Goal: Task Accomplishment & Management: Use online tool/utility

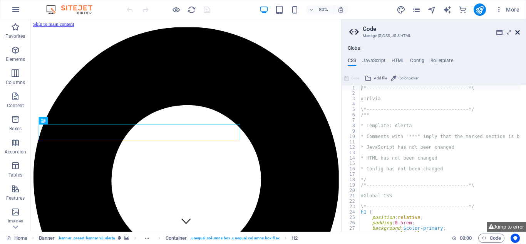
click at [518, 32] on icon at bounding box center [517, 32] width 5 height 6
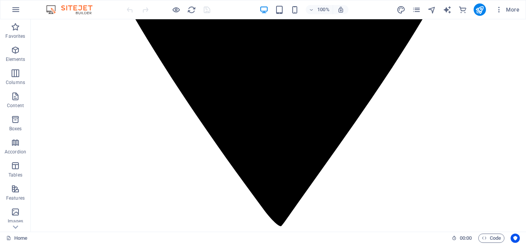
scroll to position [527, 0]
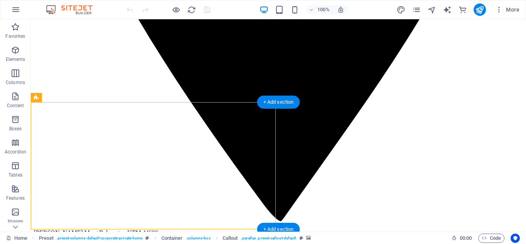
drag, startPoint x: 49, startPoint y: 110, endPoint x: 72, endPoint y: 120, distance: 25.0
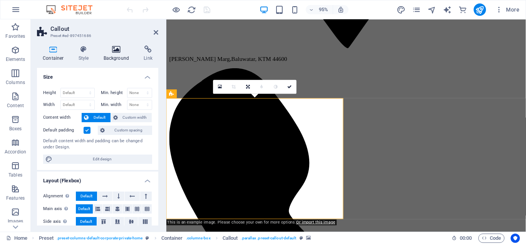
click at [116, 56] on h4 "Background" at bounding box center [118, 53] width 40 height 16
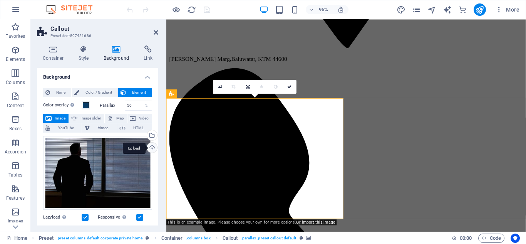
click at [151, 149] on div "Upload" at bounding box center [152, 149] width 12 height 12
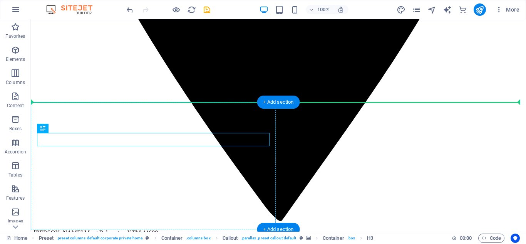
drag, startPoint x: 138, startPoint y: 141, endPoint x: 265, endPoint y: 116, distance: 129.3
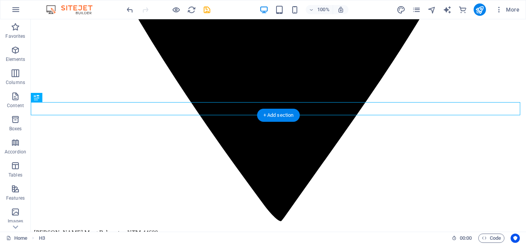
drag, startPoint x: 482, startPoint y: 133, endPoint x: 478, endPoint y: 111, distance: 21.9
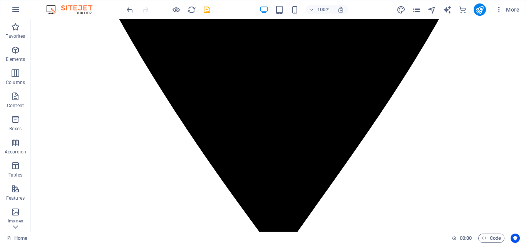
scroll to position [484, 0]
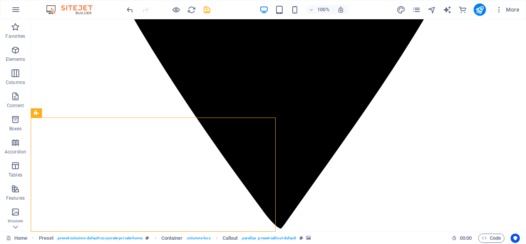
scroll to position [525, 0]
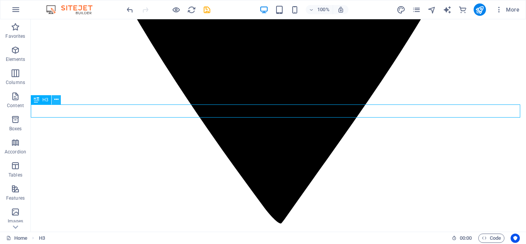
click at [57, 101] on icon at bounding box center [56, 100] width 4 height 8
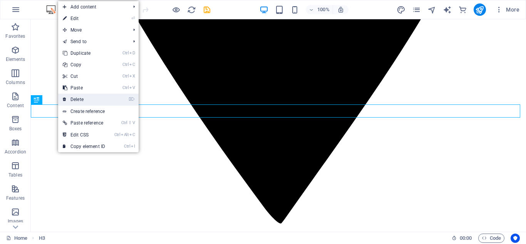
click at [74, 96] on link "⌦ Delete" at bounding box center [84, 100] width 52 height 12
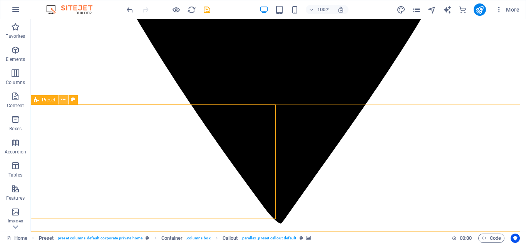
click at [66, 101] on button at bounding box center [63, 99] width 9 height 9
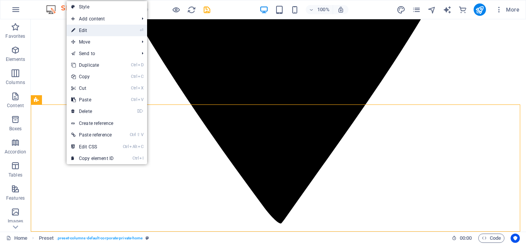
click at [89, 30] on link "⏎ Edit" at bounding box center [93, 31] width 52 height 12
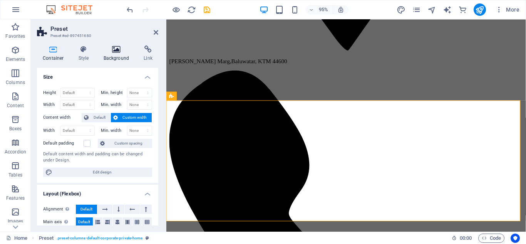
click at [121, 51] on icon at bounding box center [116, 49] width 37 height 8
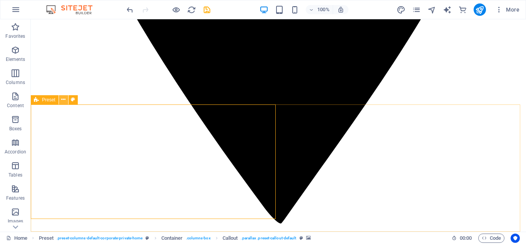
click at [62, 101] on icon at bounding box center [63, 100] width 4 height 8
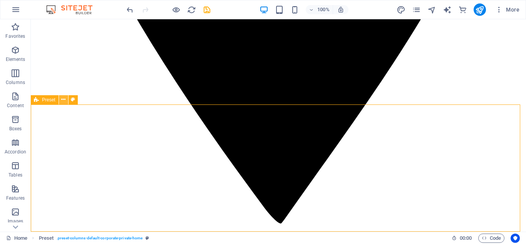
click at [65, 100] on icon at bounding box center [63, 100] width 4 height 8
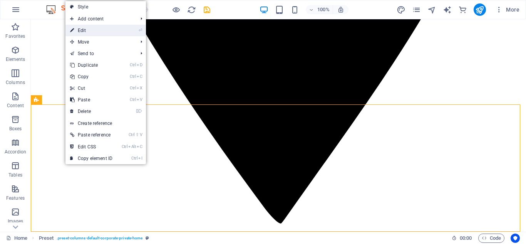
click at [92, 31] on link "⏎ Edit" at bounding box center [91, 31] width 52 height 12
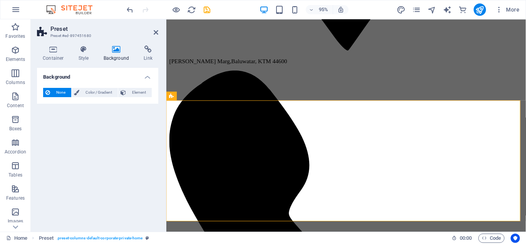
click at [111, 50] on icon at bounding box center [116, 49] width 37 height 8
click at [117, 52] on icon at bounding box center [116, 49] width 37 height 8
click at [114, 52] on icon at bounding box center [116, 49] width 37 height 8
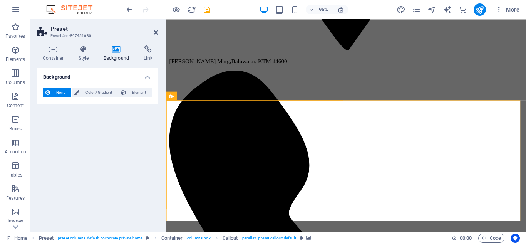
click at [116, 54] on h4 "Background" at bounding box center [118, 53] width 40 height 16
click at [205, 98] on icon at bounding box center [207, 96] width 4 height 8
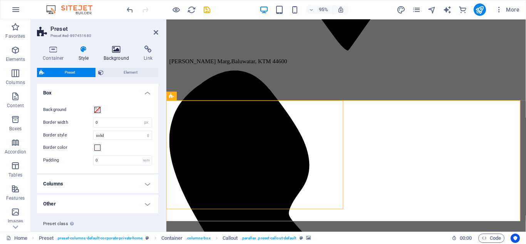
click at [119, 49] on icon at bounding box center [116, 49] width 37 height 8
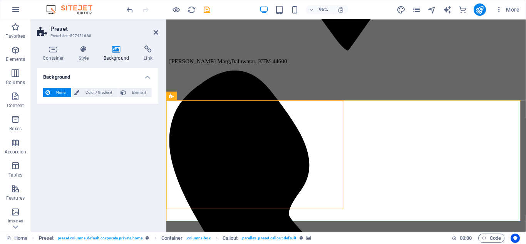
click at [119, 49] on icon at bounding box center [116, 49] width 37 height 8
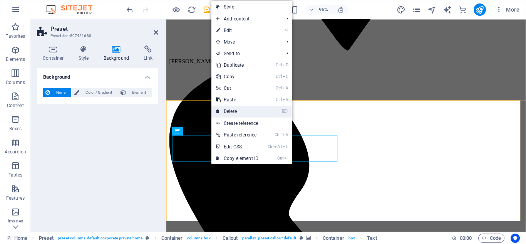
click at [232, 111] on link "⌦ Delete" at bounding box center [237, 112] width 52 height 12
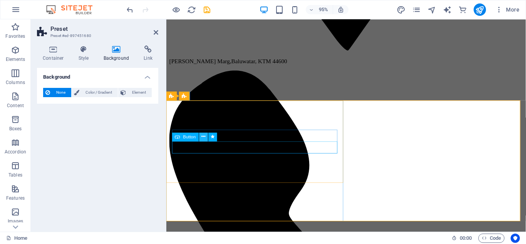
click at [202, 136] on icon at bounding box center [203, 137] width 4 height 8
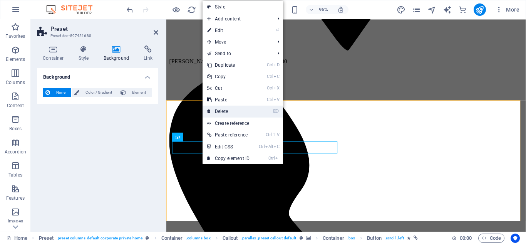
click at [219, 111] on link "⌦ Delete" at bounding box center [229, 112] width 52 height 12
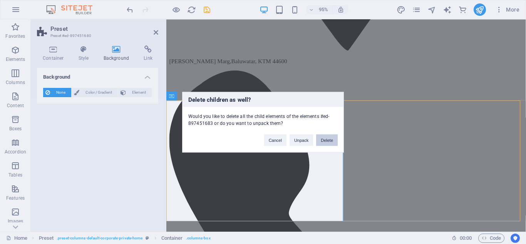
click at [329, 141] on button "Delete" at bounding box center [327, 140] width 22 height 12
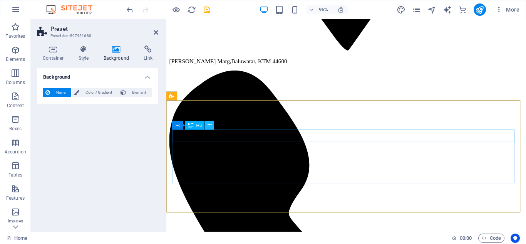
click at [209, 127] on icon at bounding box center [210, 125] width 4 height 8
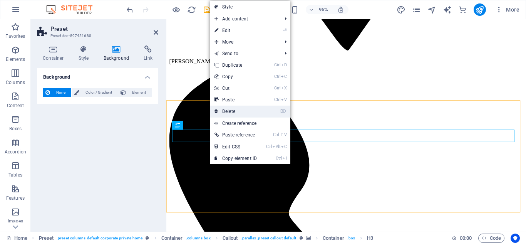
click at [230, 110] on link "⌦ Delete" at bounding box center [236, 112] width 52 height 12
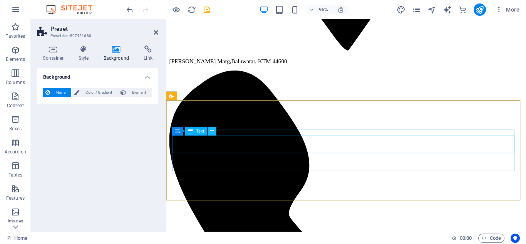
click at [211, 133] on icon at bounding box center [212, 131] width 4 height 8
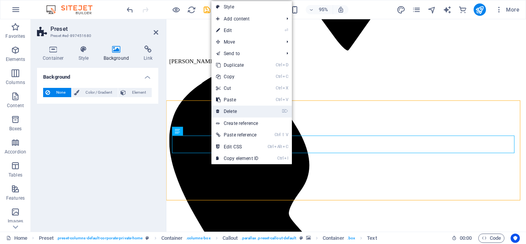
click at [229, 113] on link "⌦ Delete" at bounding box center [237, 112] width 52 height 12
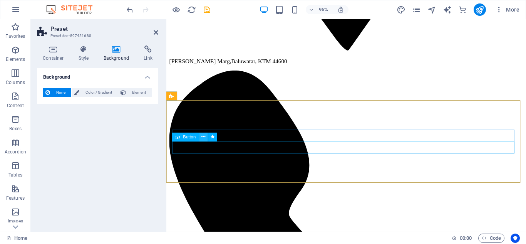
click at [204, 137] on icon at bounding box center [203, 137] width 4 height 8
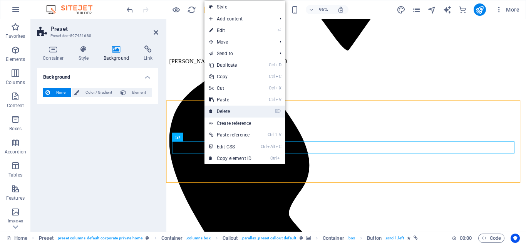
click at [220, 112] on link "⌦ Delete" at bounding box center [231, 112] width 52 height 12
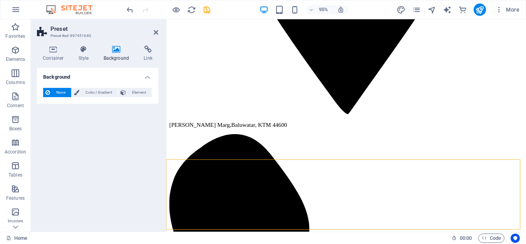
scroll to position [468, 0]
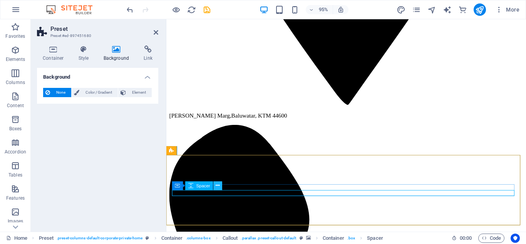
click at [221, 187] on button at bounding box center [218, 185] width 9 height 9
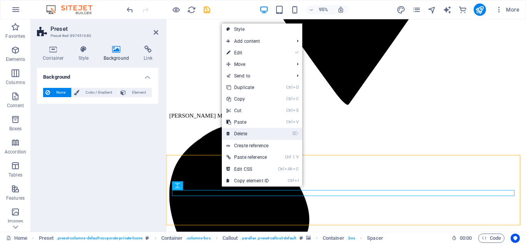
click at [237, 135] on link "⌦ Delete" at bounding box center [248, 134] width 52 height 12
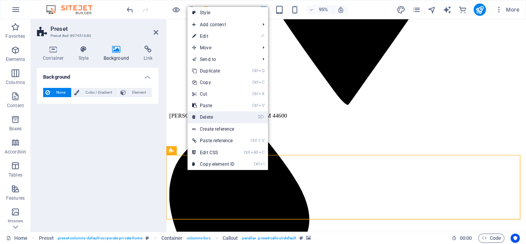
click at [205, 118] on link "⌦ Delete" at bounding box center [214, 117] width 52 height 12
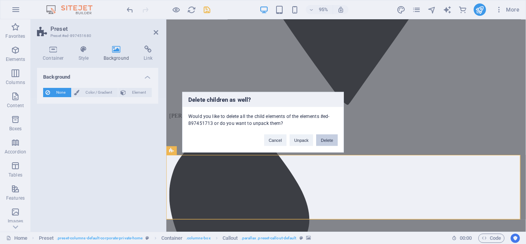
click at [330, 139] on button "Delete" at bounding box center [327, 140] width 22 height 12
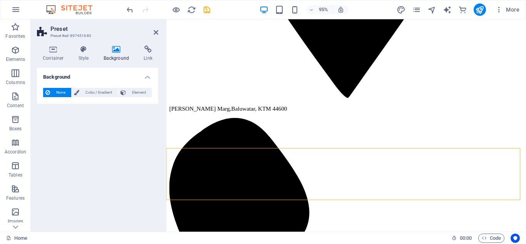
scroll to position [470, 0]
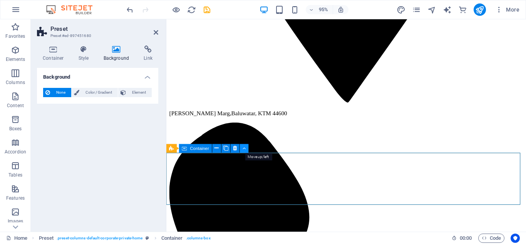
click at [246, 151] on button at bounding box center [244, 148] width 9 height 9
click at [234, 149] on icon at bounding box center [235, 148] width 4 height 8
click at [234, 148] on icon at bounding box center [235, 148] width 4 height 8
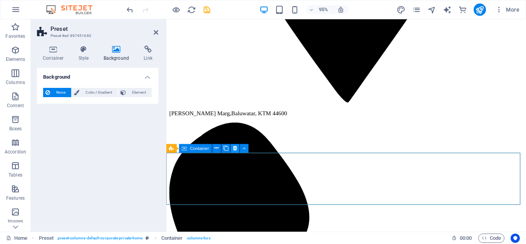
click at [234, 148] on icon at bounding box center [235, 148] width 4 height 8
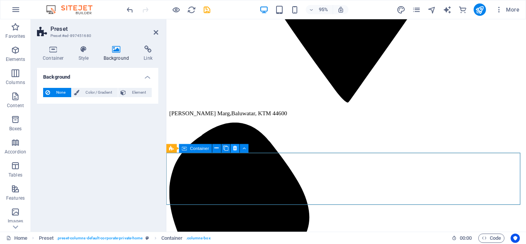
click at [234, 148] on icon at bounding box center [235, 148] width 4 height 8
click at [117, 52] on icon at bounding box center [116, 49] width 37 height 8
click at [156, 32] on icon at bounding box center [156, 32] width 5 height 6
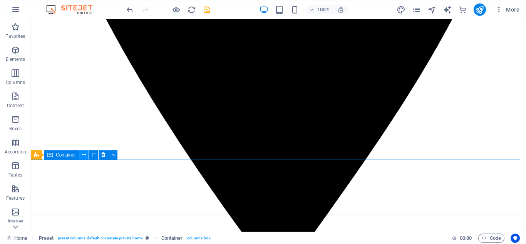
click at [83, 157] on icon at bounding box center [84, 155] width 4 height 8
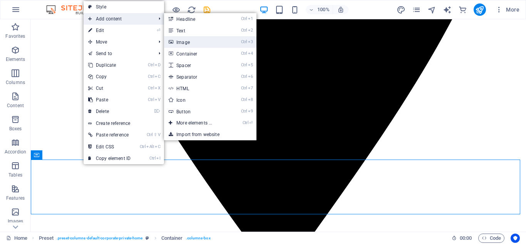
click at [185, 41] on link "Ctrl 3 Image" at bounding box center [196, 42] width 64 height 12
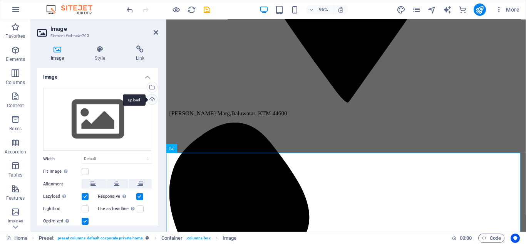
click at [149, 101] on div "Upload" at bounding box center [152, 100] width 12 height 12
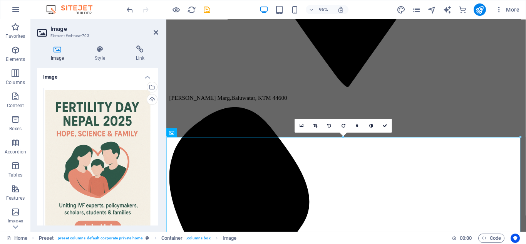
scroll to position [471, 0]
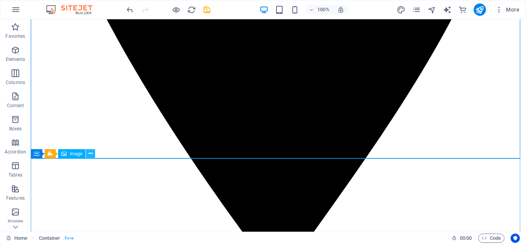
click at [93, 154] on button at bounding box center [90, 153] width 9 height 9
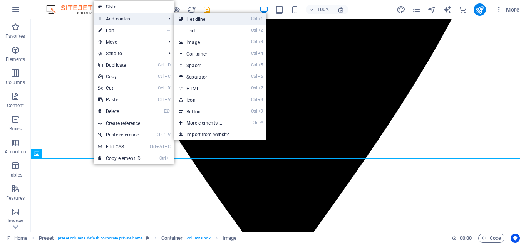
click at [195, 15] on link "Ctrl 1 Headline" at bounding box center [206, 19] width 64 height 12
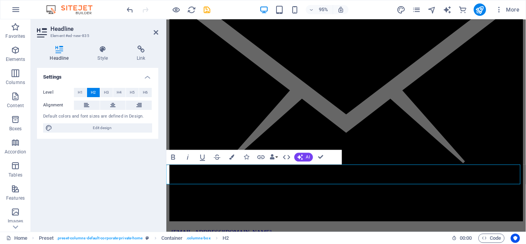
scroll to position [1024, 0]
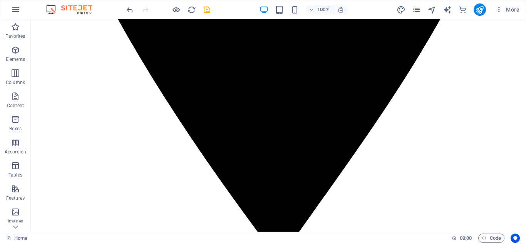
scroll to position [496, 0]
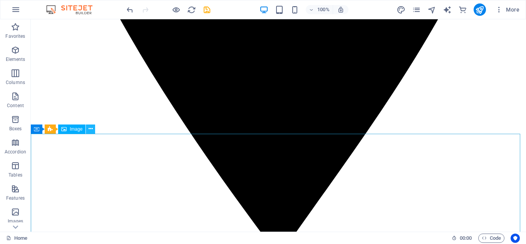
click at [92, 127] on icon at bounding box center [91, 129] width 4 height 8
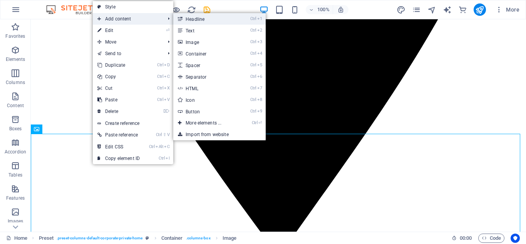
click at [188, 18] on link "Ctrl 1 Headline" at bounding box center [205, 19] width 64 height 12
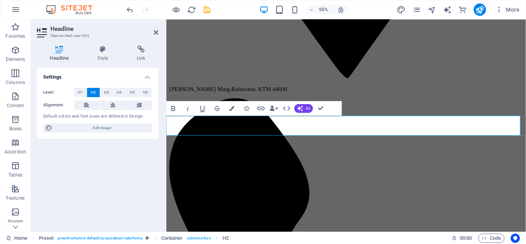
scroll to position [1068, 0]
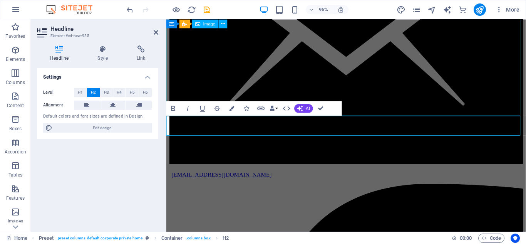
drag, startPoint x: 392, startPoint y: 131, endPoint x: 387, endPoint y: 117, distance: 14.7
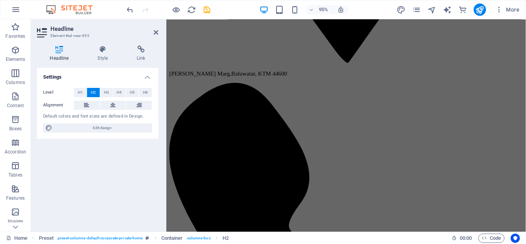
scroll to position [515, 0]
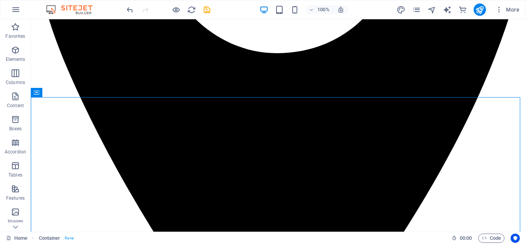
scroll to position [355, 0]
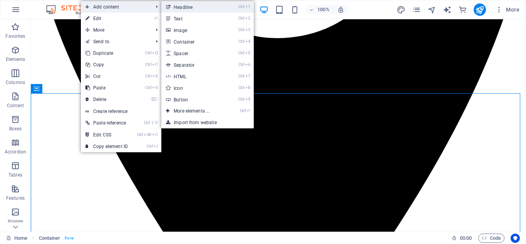
click at [176, 5] on link "Ctrl 1 Headline" at bounding box center [193, 7] width 64 height 12
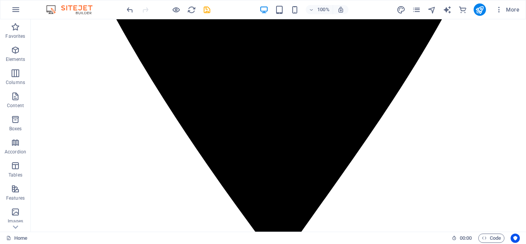
scroll to position [478, 0]
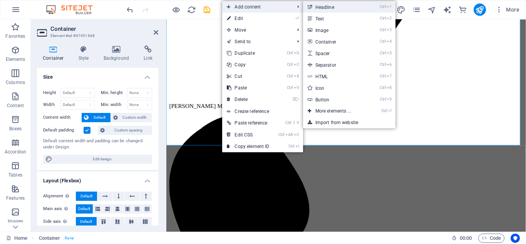
click at [325, 7] on link "Ctrl 1 Headline" at bounding box center [335, 7] width 64 height 12
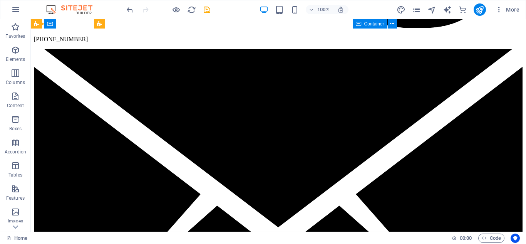
scroll to position [1235, 0]
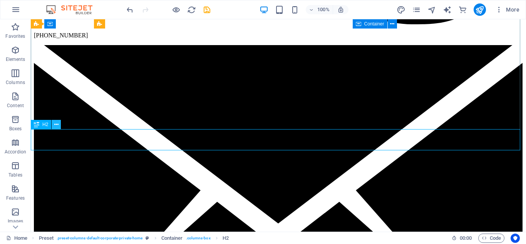
click at [58, 125] on icon at bounding box center [56, 125] width 4 height 8
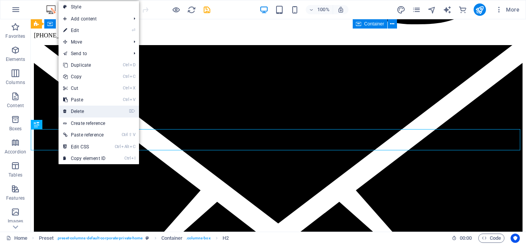
click at [77, 113] on link "⌦ Delete" at bounding box center [85, 112] width 52 height 12
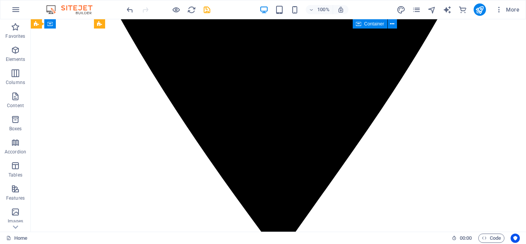
scroll to position [500, 0]
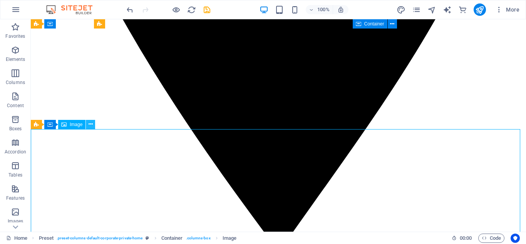
click at [91, 128] on icon at bounding box center [91, 124] width 4 height 8
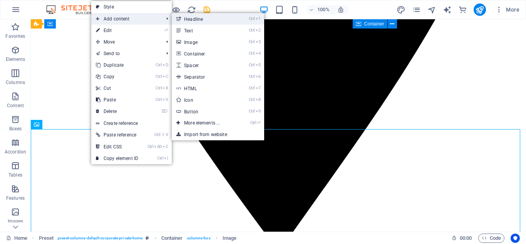
click at [199, 16] on link "Ctrl 1 Headline" at bounding box center [204, 19] width 64 height 12
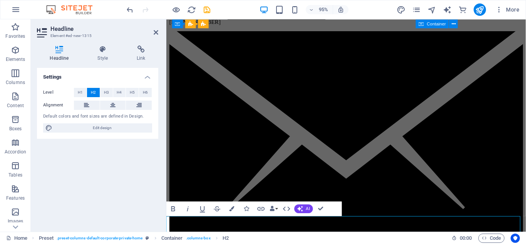
scroll to position [995, 0]
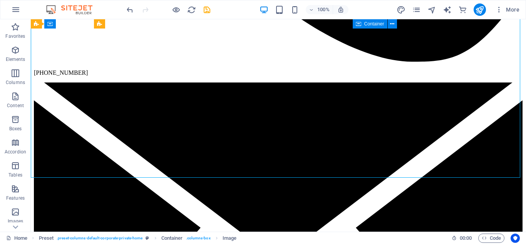
scroll to position [1186, 0]
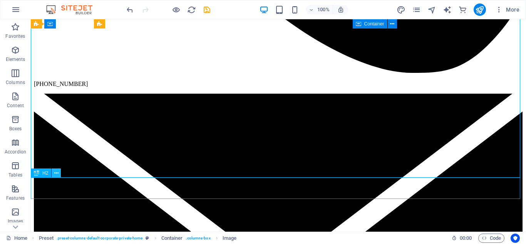
click at [55, 171] on icon at bounding box center [56, 173] width 4 height 8
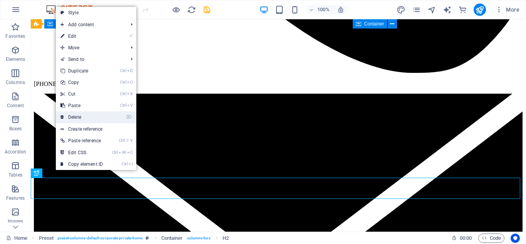
click at [79, 115] on link "⌦ Delete" at bounding box center [82, 117] width 52 height 12
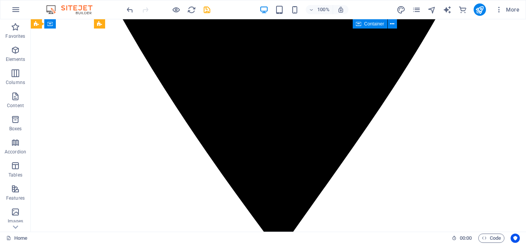
scroll to position [508, 0]
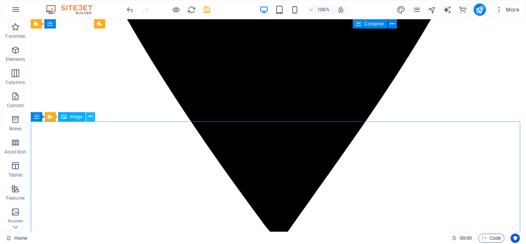
click at [90, 119] on icon at bounding box center [91, 116] width 4 height 8
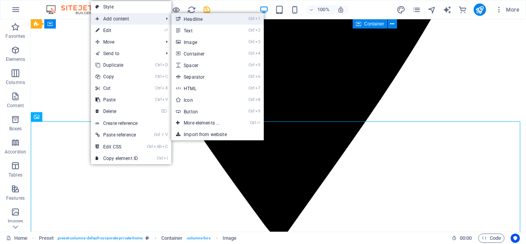
click at [187, 19] on link "Ctrl 1 Headline" at bounding box center [203, 19] width 64 height 12
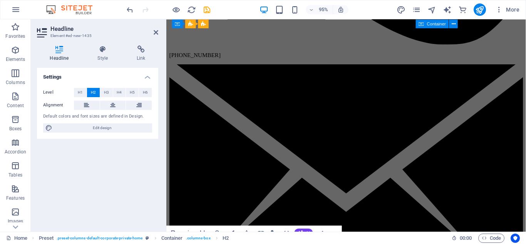
scroll to position [1014, 0]
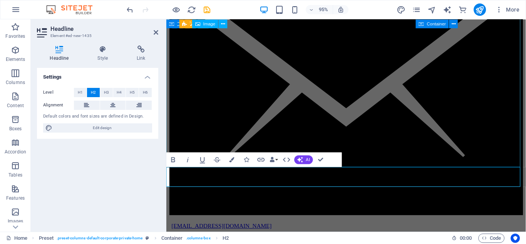
drag, startPoint x: 380, startPoint y: 183, endPoint x: 343, endPoint y: 119, distance: 74.5
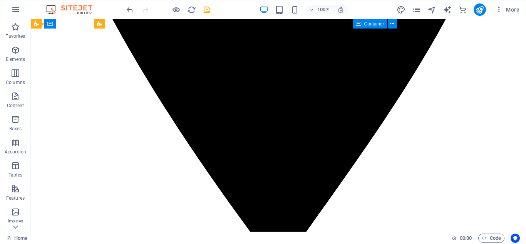
scroll to position [486, 0]
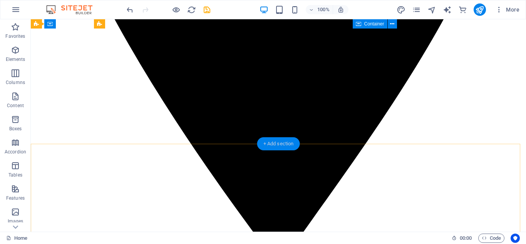
click at [276, 144] on div "+ Add section" at bounding box center [278, 143] width 43 height 13
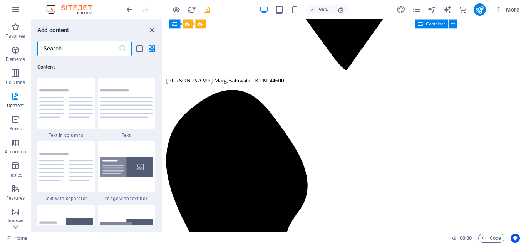
scroll to position [526, 0]
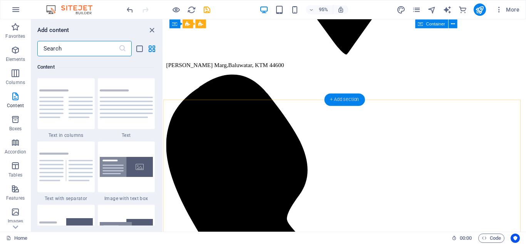
click at [345, 103] on div "+ Add section" at bounding box center [344, 99] width 40 height 12
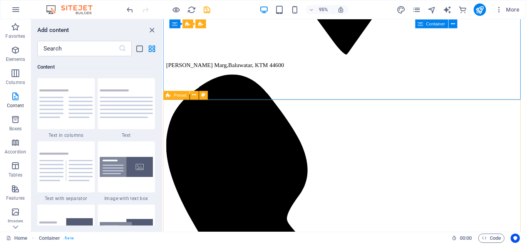
drag, startPoint x: 161, startPoint y: 89, endPoint x: 159, endPoint y: 99, distance: 10.1
click at [159, 99] on div "Favorites 1 Star Headline 1 Star Container Elements 1 Star Headline 1 Star Text…" at bounding box center [96, 140] width 131 height 169
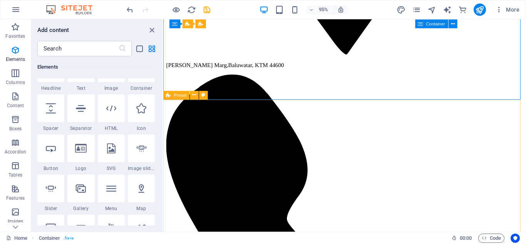
scroll to position [0, 0]
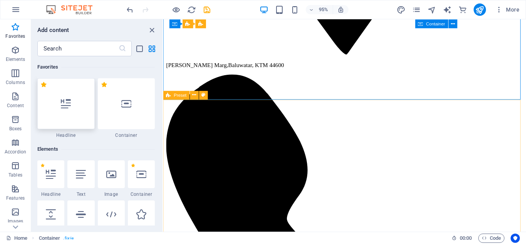
click at [66, 102] on icon at bounding box center [66, 104] width 10 height 10
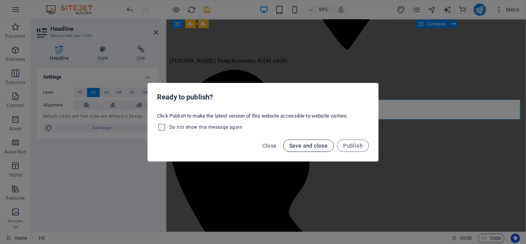
click at [296, 147] on span "Save and close" at bounding box center [308, 146] width 39 height 6
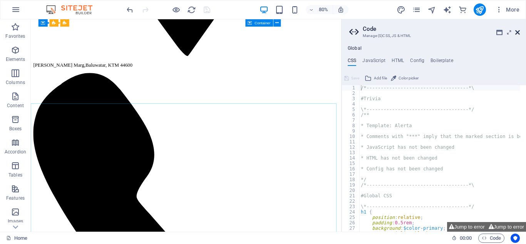
click at [515, 34] on icon at bounding box center [517, 32] width 5 height 6
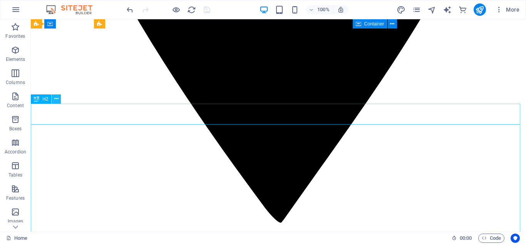
click at [58, 100] on icon at bounding box center [56, 99] width 4 height 8
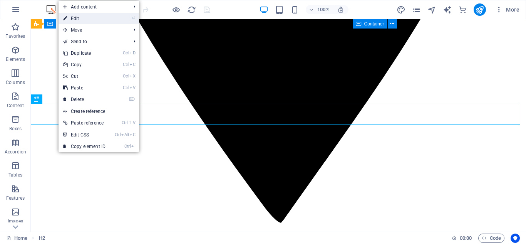
click at [84, 18] on link "⏎ Edit" at bounding box center [85, 19] width 52 height 12
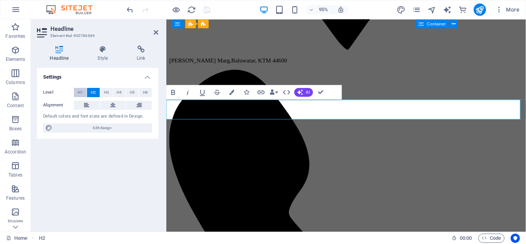
click at [80, 91] on span "H1" at bounding box center [80, 92] width 5 height 9
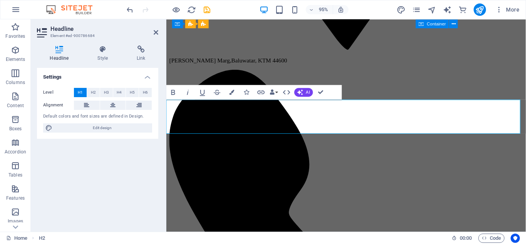
click at [98, 54] on h4 "Style" at bounding box center [104, 53] width 39 height 16
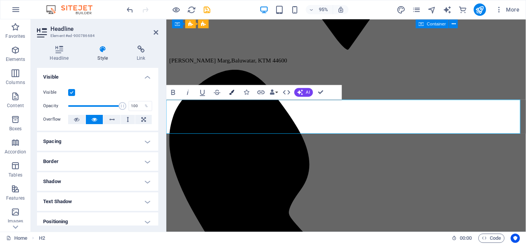
click at [232, 96] on button "Colors" at bounding box center [232, 92] width 14 height 15
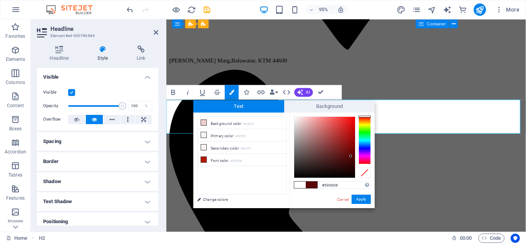
drag, startPoint x: 294, startPoint y: 117, endPoint x: 351, endPoint y: 156, distance: 69.3
click at [351, 156] on div at bounding box center [350, 155] width 3 height 3
click at [365, 196] on button "Apply" at bounding box center [361, 199] width 19 height 9
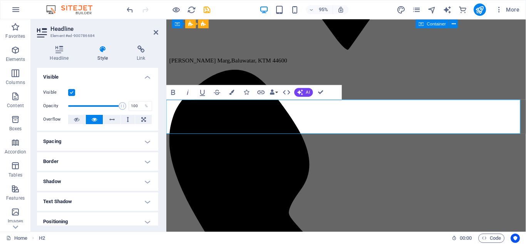
drag, startPoint x: 300, startPoint y: 118, endPoint x: 160, endPoint y: 124, distance: 140.3
click at [229, 92] on icon "button" at bounding box center [231, 91] width 5 height 5
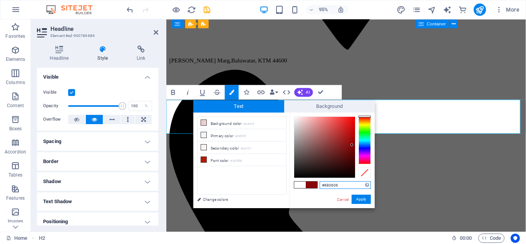
drag, startPoint x: 294, startPoint y: 115, endPoint x: 352, endPoint y: 145, distance: 65.6
click at [352, 145] on div at bounding box center [352, 144] width 3 height 3
click at [360, 200] on button "Apply" at bounding box center [361, 199] width 19 height 9
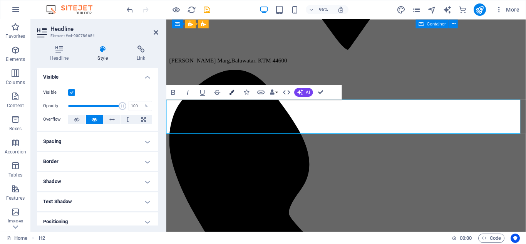
click at [233, 93] on icon "button" at bounding box center [231, 91] width 5 height 5
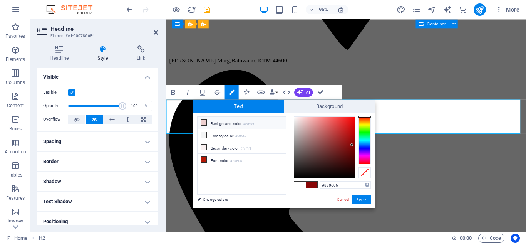
click at [204, 124] on icon at bounding box center [203, 122] width 5 height 5
type input "#f2eeee"
drag, startPoint x: 301, startPoint y: 121, endPoint x: 295, endPoint y: 119, distance: 6.3
click at [295, 119] on div at bounding box center [295, 119] width 3 height 3
click at [363, 198] on button "Apply" at bounding box center [361, 199] width 19 height 9
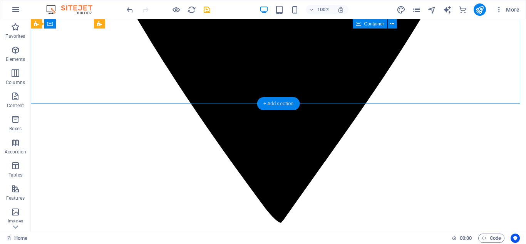
click at [275, 102] on div "+ Add section" at bounding box center [278, 103] width 43 height 13
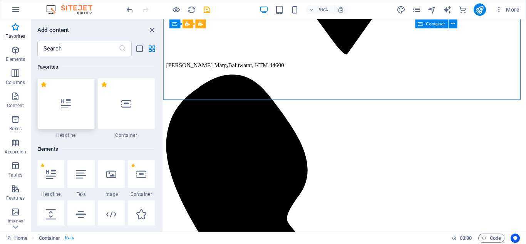
click at [79, 107] on div at bounding box center [65, 103] width 57 height 51
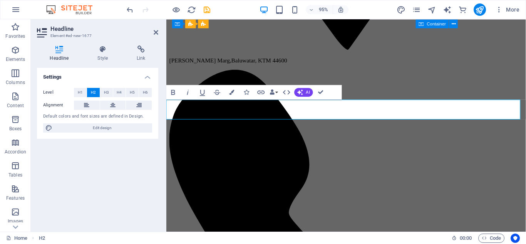
drag, startPoint x: 254, startPoint y: 114, endPoint x: 332, endPoint y: 125, distance: 79.0
click at [81, 92] on span "H1" at bounding box center [80, 92] width 5 height 9
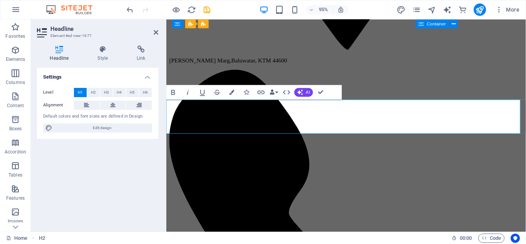
drag, startPoint x: 336, startPoint y: 117, endPoint x: 328, endPoint y: 133, distance: 17.6
drag, startPoint x: 167, startPoint y: 116, endPoint x: 333, endPoint y: 131, distance: 166.3
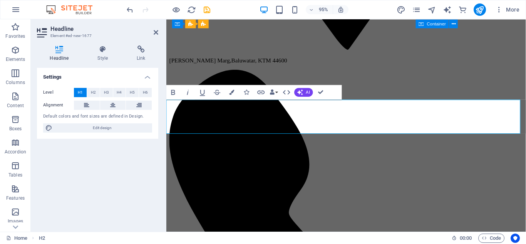
click at [236, 94] on button "Colors" at bounding box center [232, 92] width 14 height 15
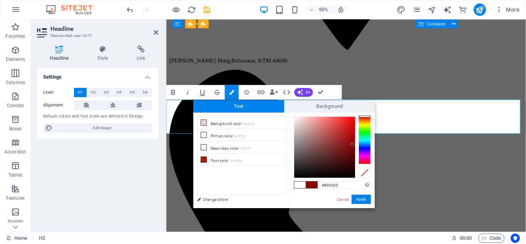
type input "#8b0404"
drag, startPoint x: 294, startPoint y: 117, endPoint x: 353, endPoint y: 144, distance: 65.7
click at [353, 144] on div at bounding box center [353, 144] width 3 height 3
click at [361, 198] on button "Apply" at bounding box center [361, 199] width 19 height 9
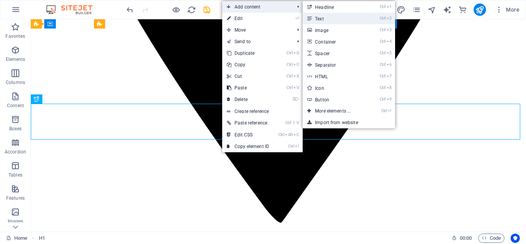
click at [329, 17] on link "Ctrl 2 Text" at bounding box center [335, 19] width 64 height 12
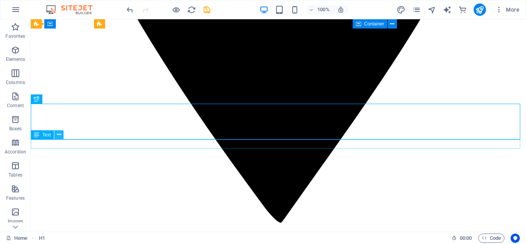
click at [59, 136] on icon at bounding box center [59, 135] width 4 height 8
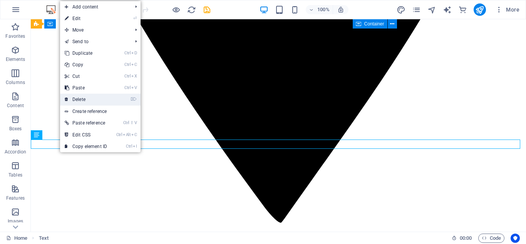
click at [88, 101] on link "⌦ Delete" at bounding box center [86, 100] width 52 height 12
drag, startPoint x: 119, startPoint y: 120, endPoint x: 88, endPoint y: 101, distance: 36.3
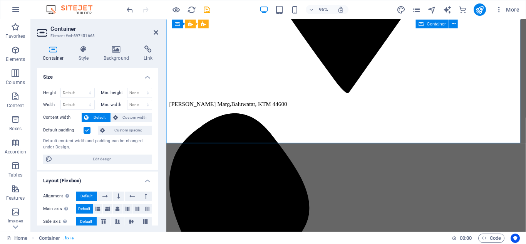
scroll to position [483, 0]
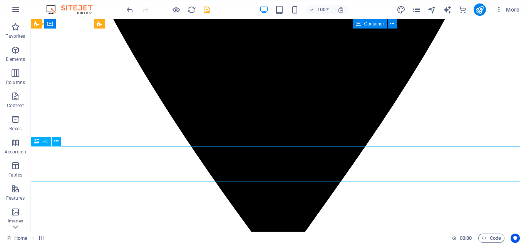
click at [58, 143] on icon at bounding box center [56, 141] width 4 height 8
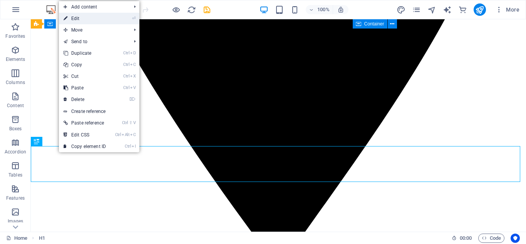
click at [84, 21] on link "⏎ Edit" at bounding box center [85, 19] width 52 height 12
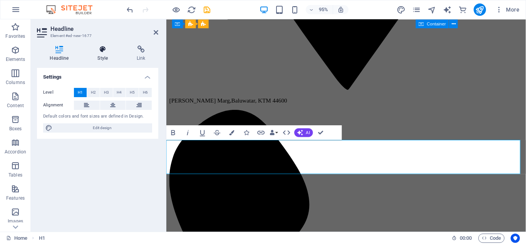
click at [102, 55] on h4 "Style" at bounding box center [104, 53] width 39 height 16
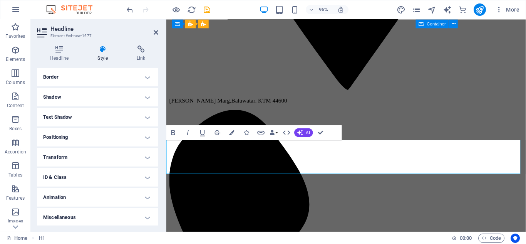
scroll to position [86, 0]
drag, startPoint x: 101, startPoint y: 142, endPoint x: 100, endPoint y: 57, distance: 84.8
click at [100, 57] on h4 "Style" at bounding box center [104, 53] width 39 height 16
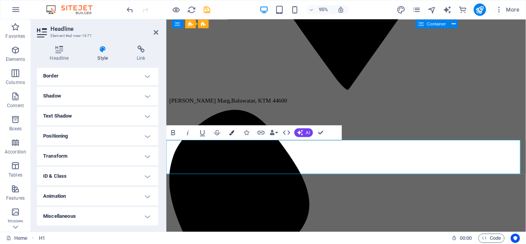
click at [232, 132] on icon "button" at bounding box center [231, 132] width 5 height 5
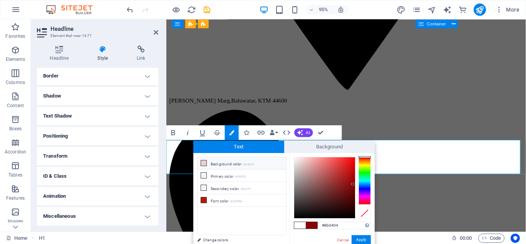
click at [202, 162] on icon at bounding box center [203, 162] width 5 height 5
drag, startPoint x: 301, startPoint y: 160, endPoint x: 295, endPoint y: 158, distance: 6.7
click at [295, 158] on div at bounding box center [295, 157] width 3 height 3
click at [364, 239] on button "Apply" at bounding box center [361, 239] width 19 height 9
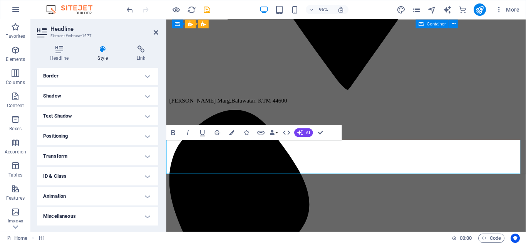
drag, startPoint x: 273, startPoint y: 163, endPoint x: 457, endPoint y: 159, distance: 184.2
click at [233, 133] on icon "button" at bounding box center [231, 132] width 5 height 5
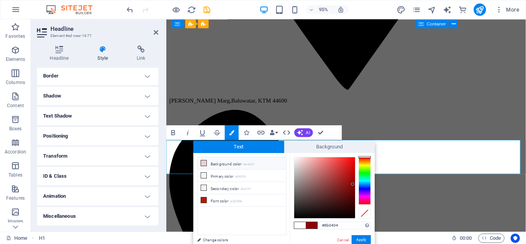
click at [203, 164] on icon at bounding box center [203, 162] width 5 height 5
type input "#f8f3f3"
drag, startPoint x: 302, startPoint y: 161, endPoint x: 295, endPoint y: 158, distance: 7.4
click at [295, 158] on div at bounding box center [295, 158] width 3 height 3
click at [362, 241] on button "Apply" at bounding box center [361, 239] width 19 height 9
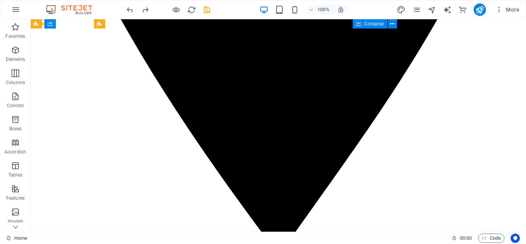
scroll to position [486, 0]
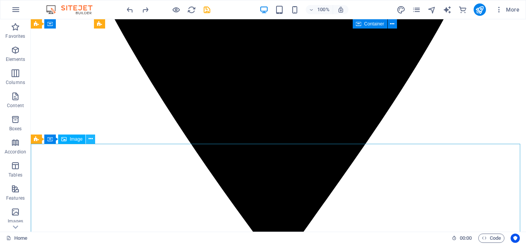
click at [89, 138] on icon at bounding box center [91, 139] width 4 height 8
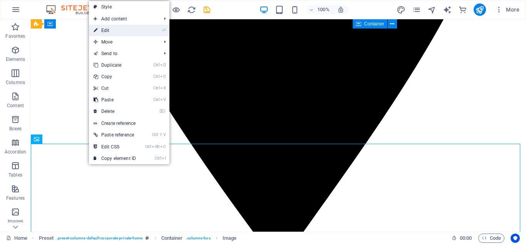
click at [115, 33] on link "⏎ Edit" at bounding box center [115, 31] width 52 height 12
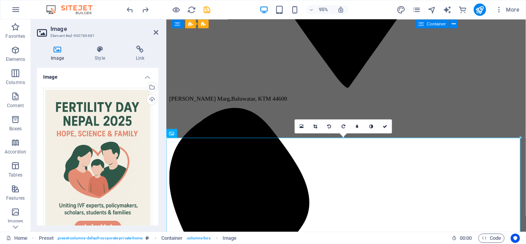
drag, startPoint x: 156, startPoint y: 102, endPoint x: 163, endPoint y: 133, distance: 31.5
click at [163, 133] on div "Image Style Link Image Drag files here, click to choose files or select files f…" at bounding box center [98, 135] width 134 height 192
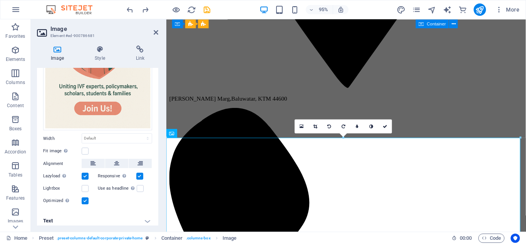
scroll to position [121, 0]
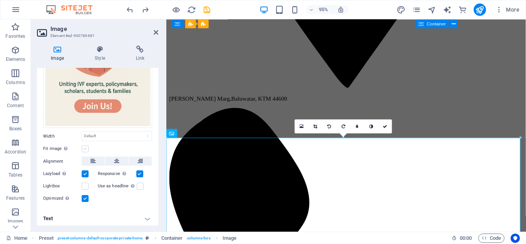
click at [85, 147] on label at bounding box center [85, 148] width 7 height 7
click at [0, 0] on input "Fit image Automatically fit image to a fixed width and height" at bounding box center [0, 0] width 0 height 0
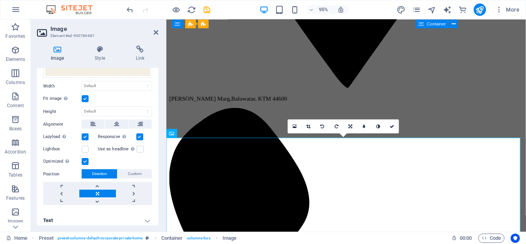
scroll to position [173, 0]
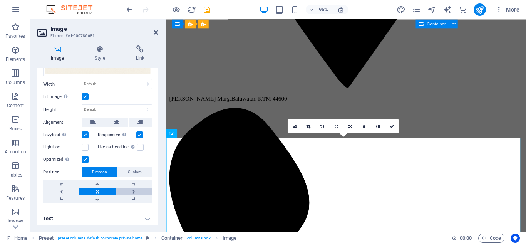
click at [131, 189] on link at bounding box center [134, 192] width 36 height 8
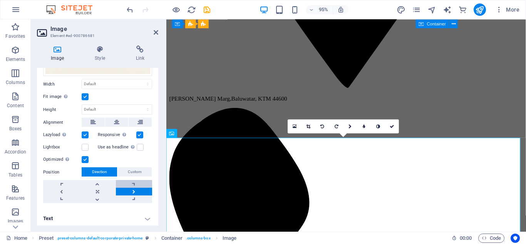
click at [133, 183] on link at bounding box center [134, 184] width 36 height 8
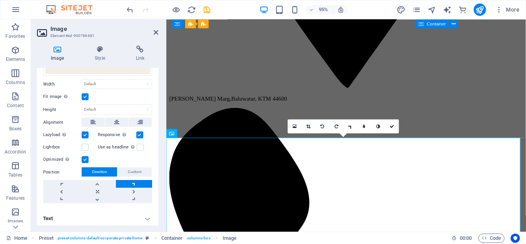
click at [133, 183] on link at bounding box center [134, 184] width 36 height 8
click at [136, 167] on span "Custom" at bounding box center [135, 171] width 14 height 9
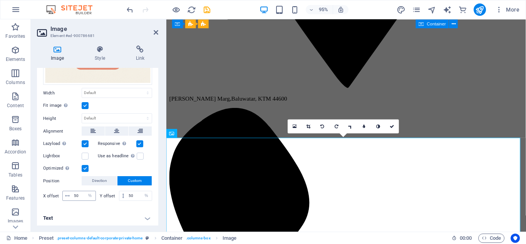
click at [68, 193] on icon at bounding box center [67, 195] width 5 height 5
click at [88, 194] on select "px rem % vh vw" at bounding box center [90, 195] width 11 height 9
click at [143, 192] on select "px rem % vh vw" at bounding box center [146, 195] width 11 height 9
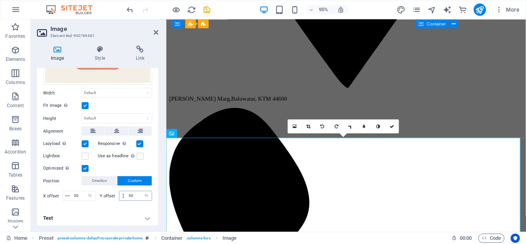
click at [122, 193] on icon at bounding box center [123, 195] width 2 height 5
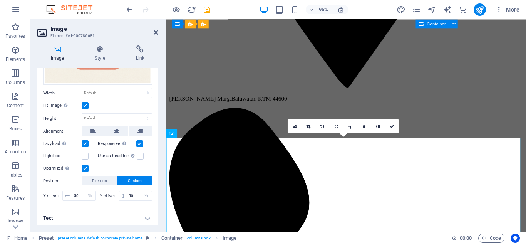
click at [147, 216] on h4 "Text" at bounding box center [97, 218] width 121 height 18
click at [147, 216] on h4 "Text" at bounding box center [97, 216] width 121 height 14
click at [147, 216] on h4 "Text" at bounding box center [97, 218] width 121 height 18
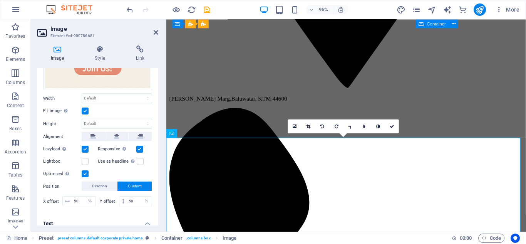
scroll to position [152, 0]
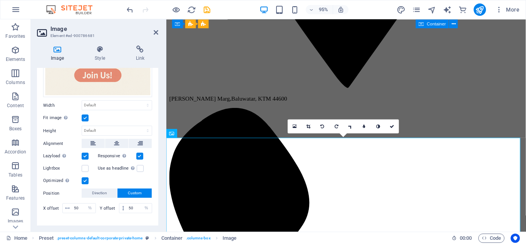
click at [85, 115] on label at bounding box center [85, 117] width 7 height 7
click at [0, 0] on input "Fit image Automatically fit image to a fixed width and height" at bounding box center [0, 0] width 0 height 0
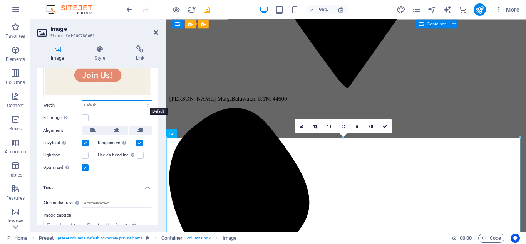
click at [90, 103] on select "Default auto px rem % em vh vw" at bounding box center [117, 105] width 70 height 9
select select "%"
click at [139, 101] on select "Default auto px rem % em vh vw" at bounding box center [117, 105] width 70 height 9
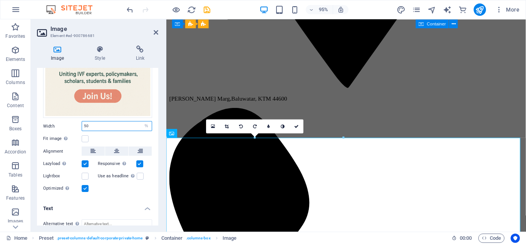
scroll to position [129, 0]
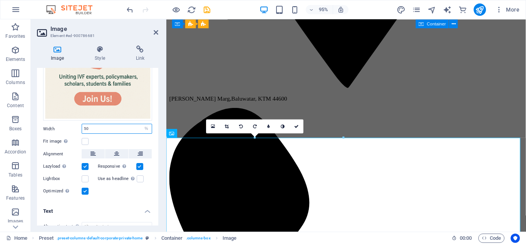
click at [130, 128] on input "50" at bounding box center [117, 128] width 70 height 9
type input "50"
click at [113, 153] on button at bounding box center [116, 153] width 23 height 9
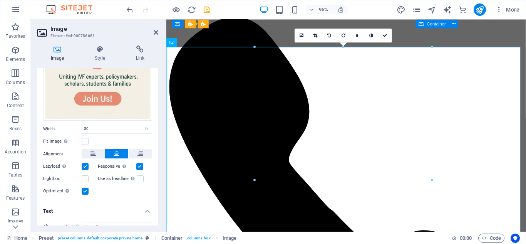
scroll to position [592, 0]
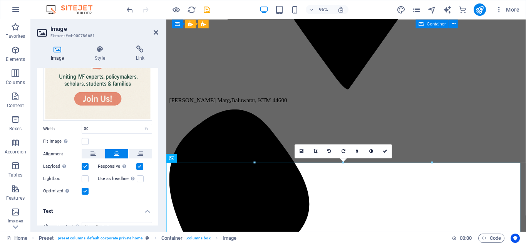
scroll to position [460, 0]
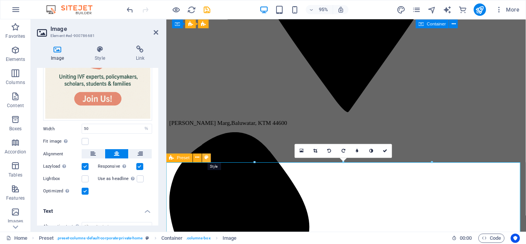
click at [207, 156] on icon at bounding box center [207, 158] width 4 height 8
select select "px"
select select "preset-columns-default-corporate-private-home"
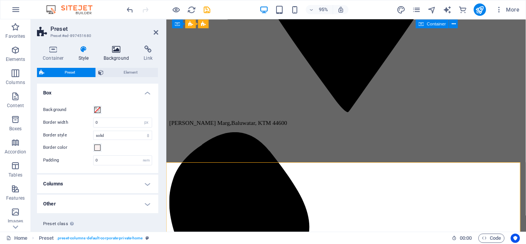
click at [119, 52] on icon at bounding box center [116, 49] width 37 height 8
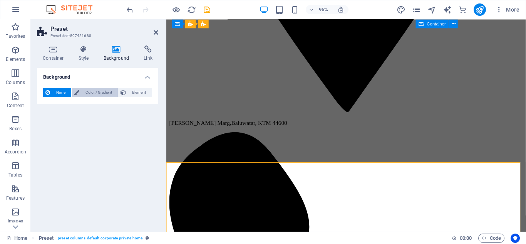
click at [98, 90] on span "Color / Gradient" at bounding box center [99, 92] width 34 height 9
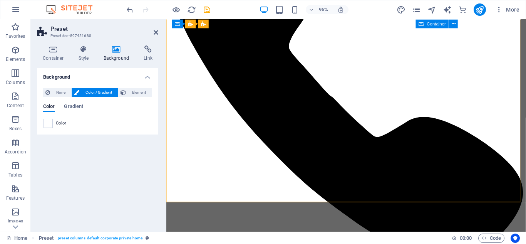
scroll to position [703, 0]
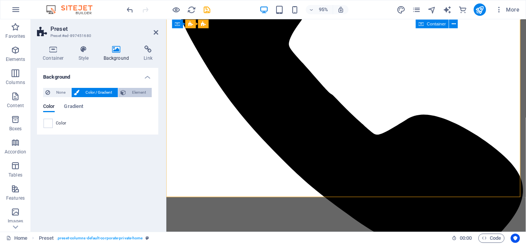
click at [143, 93] on span "Element" at bounding box center [138, 92] width 21 height 9
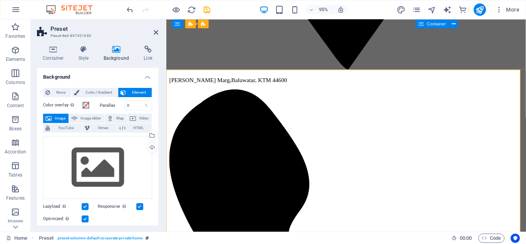
scroll to position [568, 0]
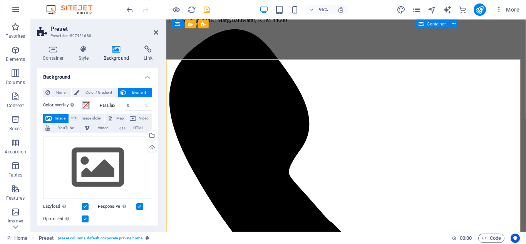
click at [87, 106] on span at bounding box center [86, 105] width 6 height 6
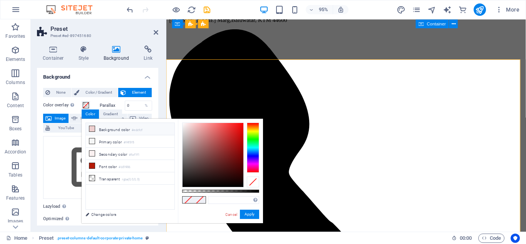
click at [91, 129] on icon at bounding box center [91, 128] width 5 height 5
type input "#f8f0f0"
drag, startPoint x: 189, startPoint y: 126, endPoint x: 184, endPoint y: 124, distance: 5.0
click at [184, 124] on div at bounding box center [184, 123] width 3 height 3
click at [248, 215] on button "Apply" at bounding box center [249, 214] width 19 height 9
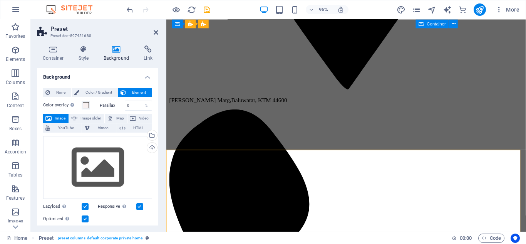
scroll to position [455, 0]
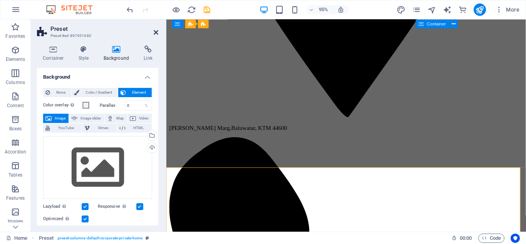
click at [156, 34] on icon at bounding box center [156, 32] width 5 height 6
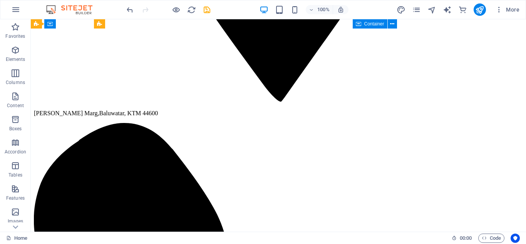
scroll to position [442, 0]
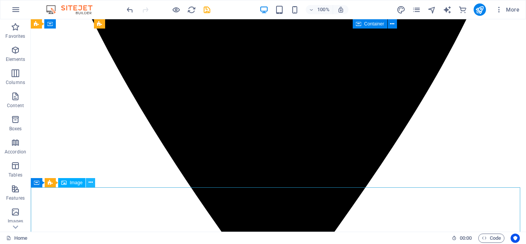
click at [92, 184] on icon at bounding box center [91, 182] width 4 height 8
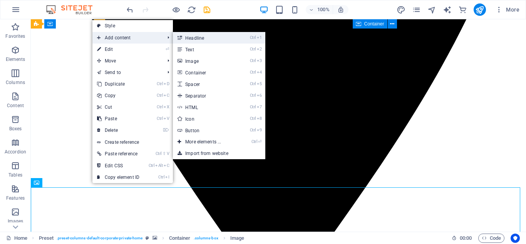
click at [196, 40] on link "Ctrl 1 Headline" at bounding box center [205, 38] width 64 height 12
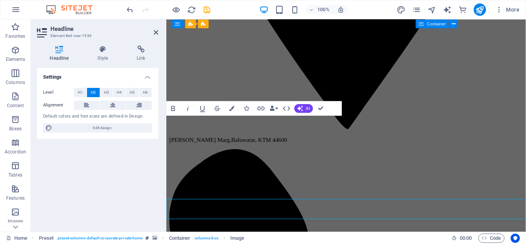
scroll to position [788, 0]
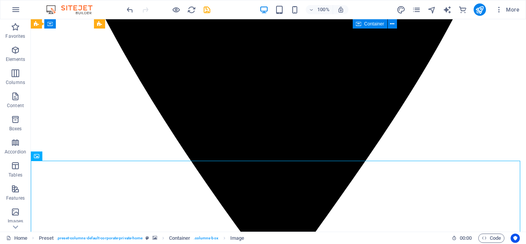
scroll to position [463, 0]
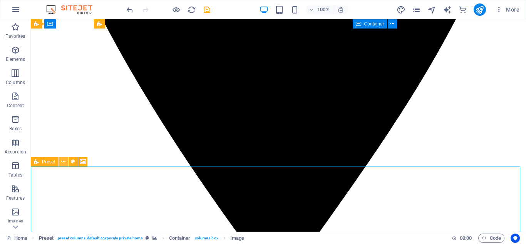
click at [65, 164] on icon at bounding box center [63, 162] width 4 height 8
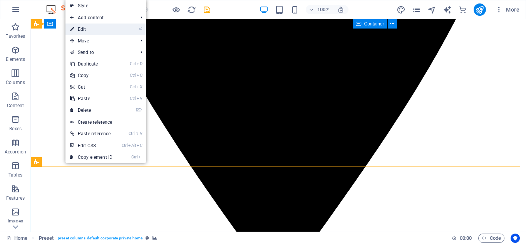
click at [84, 32] on link "⏎ Edit" at bounding box center [91, 29] width 52 height 12
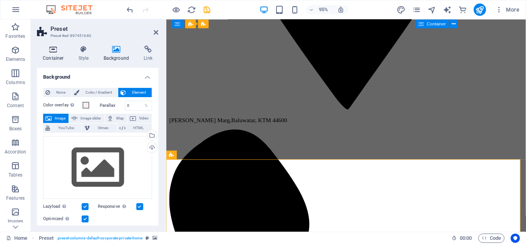
click at [57, 55] on h4 "Container" at bounding box center [55, 53] width 36 height 16
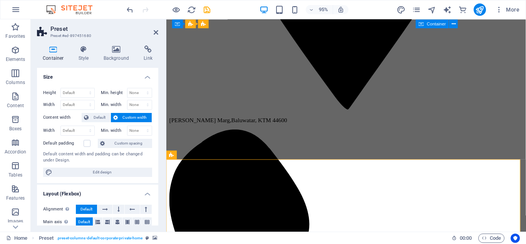
click at [57, 55] on h4 "Container" at bounding box center [55, 53] width 36 height 16
click at [154, 33] on icon at bounding box center [156, 32] width 5 height 6
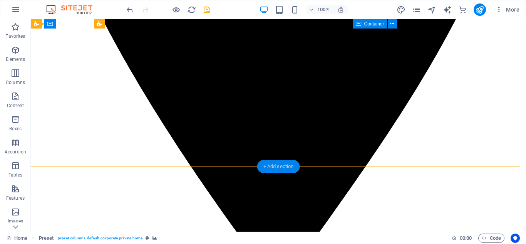
click at [275, 162] on div "+ Add section" at bounding box center [278, 166] width 43 height 13
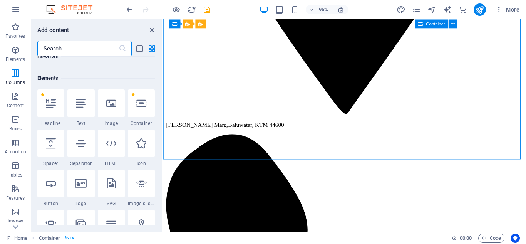
scroll to position [0, 0]
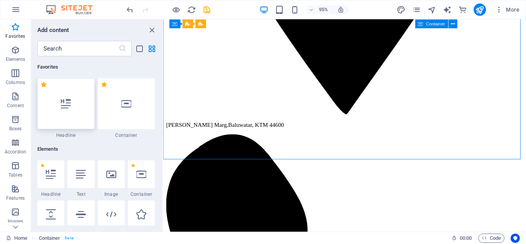
click at [74, 109] on div at bounding box center [65, 103] width 57 height 51
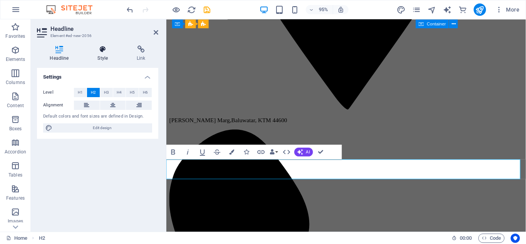
click at [103, 50] on icon at bounding box center [103, 49] width 36 height 8
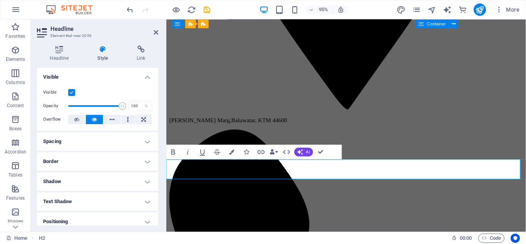
click at [95, 51] on icon at bounding box center [103, 49] width 36 height 8
click at [102, 54] on h4 "Style" at bounding box center [104, 53] width 39 height 16
click at [146, 75] on h4 "Visible" at bounding box center [97, 75] width 121 height 14
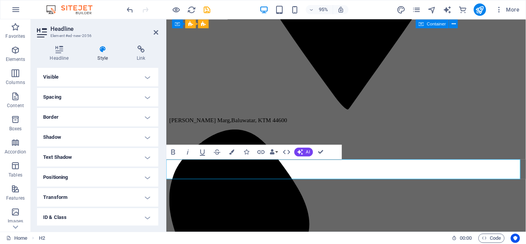
click at [146, 75] on h4 "Visible" at bounding box center [97, 77] width 121 height 18
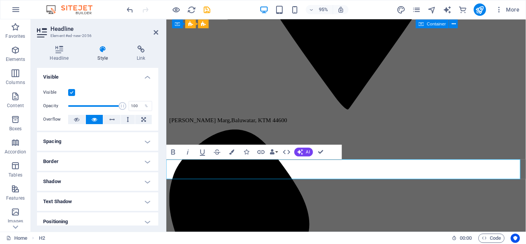
click at [146, 75] on h4 "Visible" at bounding box center [97, 75] width 121 height 14
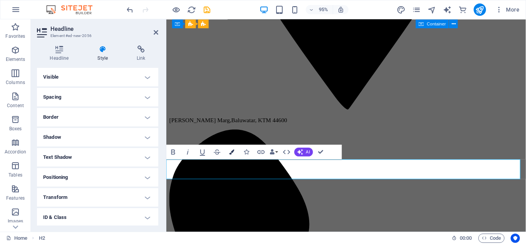
click at [229, 153] on icon "button" at bounding box center [231, 151] width 5 height 5
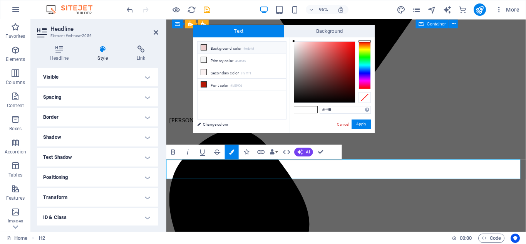
click at [204, 49] on icon at bounding box center [203, 47] width 5 height 5
drag, startPoint x: 302, startPoint y: 45, endPoint x: 290, endPoint y: 43, distance: 12.2
click at [290, 43] on div "#f7f7f7 Supported formats #0852ed rgb(8, 82, 237) rgba(8, 82, 237, 90%) hsv(221…" at bounding box center [332, 140] width 85 height 207
type input "#000000"
click at [360, 124] on button "Apply" at bounding box center [361, 123] width 19 height 9
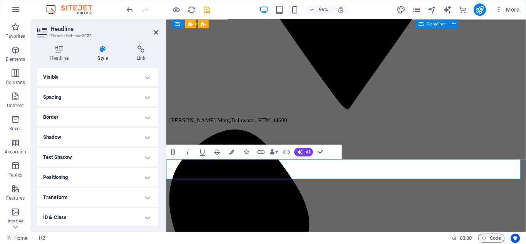
click at [360, 124] on div "H2 Banner Banner Container Container Banner Unequal Columns Container Menu Bar …" at bounding box center [346, 125] width 360 height 212
drag, startPoint x: 238, startPoint y: 174, endPoint x: 329, endPoint y: 190, distance: 92.6
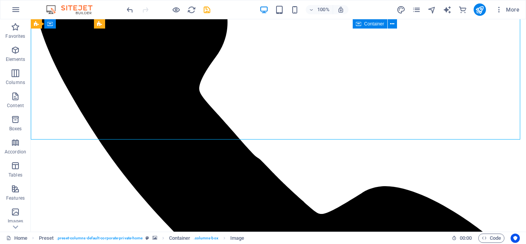
scroll to position [857, 0]
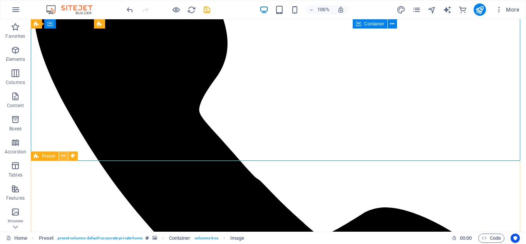
click at [63, 157] on icon at bounding box center [63, 156] width 4 height 8
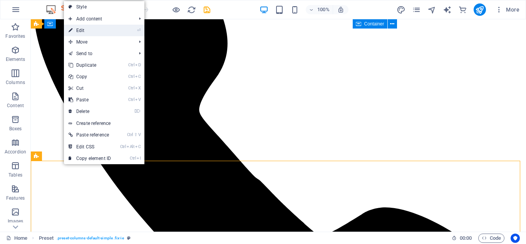
click at [80, 29] on link "⏎ Edit" at bounding box center [90, 31] width 52 height 12
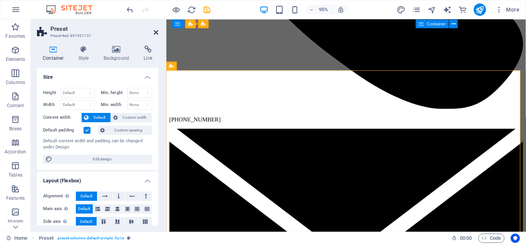
click at [156, 32] on icon at bounding box center [156, 32] width 5 height 6
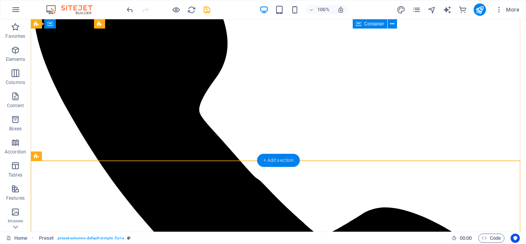
click at [274, 163] on div "+ Add section" at bounding box center [278, 160] width 43 height 13
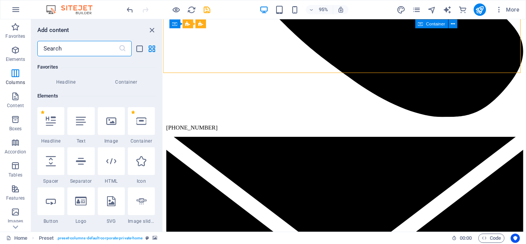
scroll to position [0, 0]
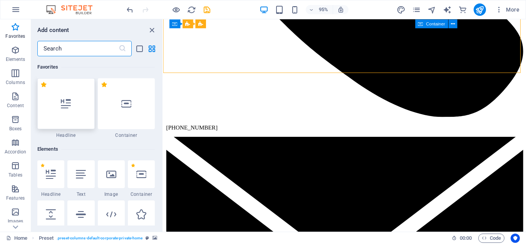
click at [73, 100] on div at bounding box center [65, 103] width 57 height 51
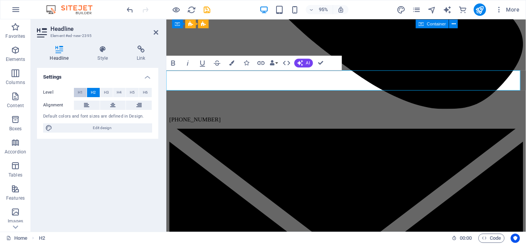
click at [78, 92] on span "H1" at bounding box center [80, 92] width 5 height 9
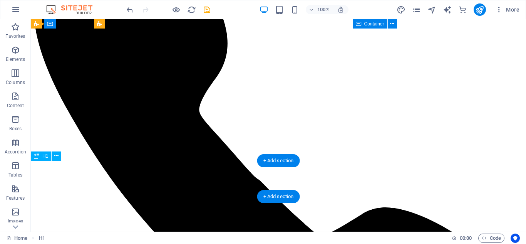
drag, startPoint x: 170, startPoint y: 180, endPoint x: 67, endPoint y: 178, distance: 102.9
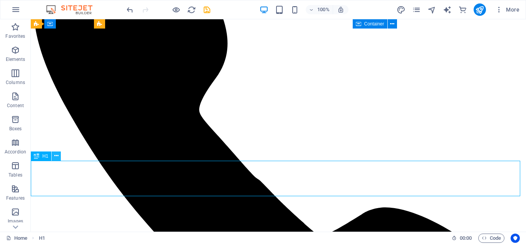
click at [55, 157] on icon at bounding box center [56, 156] width 4 height 8
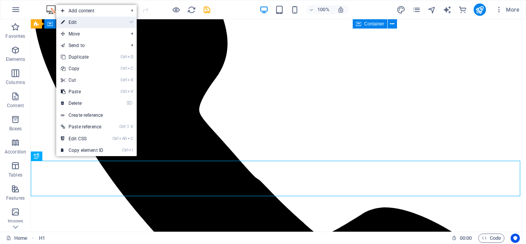
click at [73, 25] on link "⏎ Edit" at bounding box center [82, 23] width 52 height 12
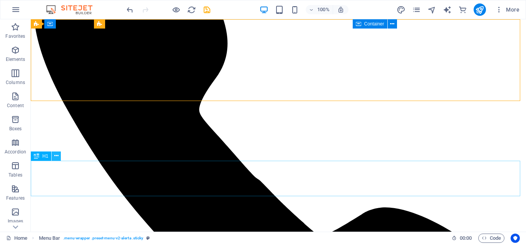
click at [57, 156] on icon at bounding box center [56, 156] width 4 height 8
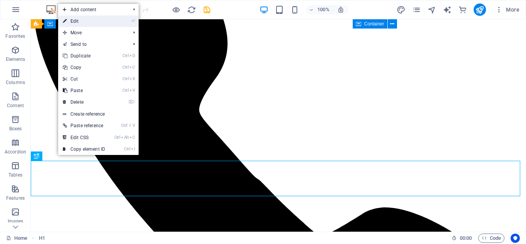
click at [86, 23] on link "⏎ Edit" at bounding box center [84, 21] width 52 height 12
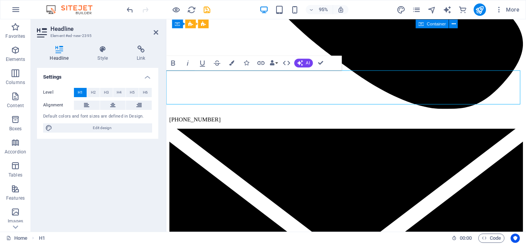
drag, startPoint x: 302, startPoint y: 104, endPoint x: 169, endPoint y: 97, distance: 133.5
drag, startPoint x: 297, startPoint y: 101, endPoint x: 149, endPoint y: 100, distance: 147.5
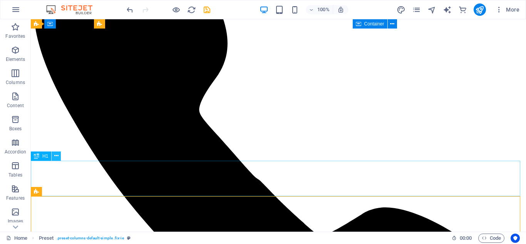
click at [59, 158] on button at bounding box center [56, 155] width 9 height 9
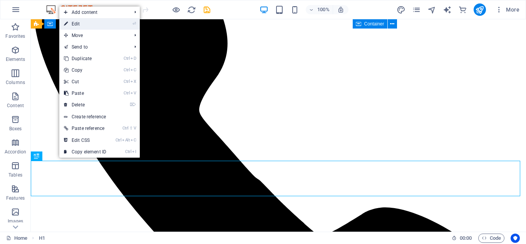
click at [84, 21] on link "⏎ Edit" at bounding box center [85, 24] width 52 height 12
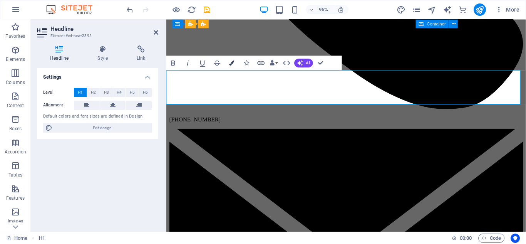
click at [230, 65] on icon "button" at bounding box center [231, 62] width 5 height 5
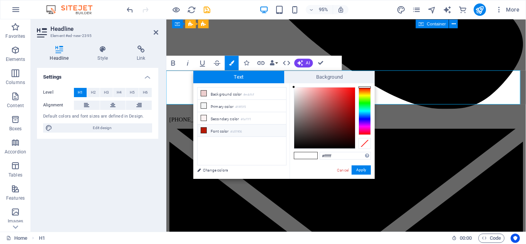
click at [204, 128] on icon at bounding box center [203, 130] width 5 height 5
type input "#0c0b0b"
drag, startPoint x: 353, startPoint y: 105, endPoint x: 297, endPoint y: 145, distance: 68.6
click at [297, 145] on div at bounding box center [297, 145] width 3 height 3
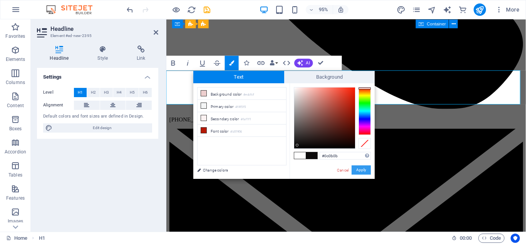
click at [356, 169] on button "Apply" at bounding box center [361, 169] width 19 height 9
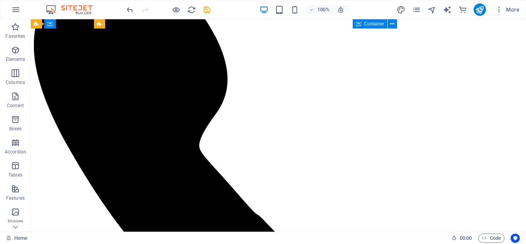
scroll to position [827, 0]
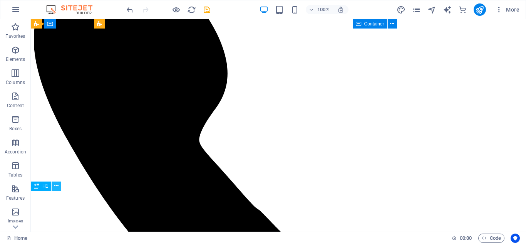
click at [59, 188] on button at bounding box center [56, 185] width 9 height 9
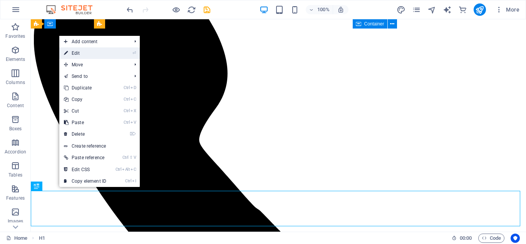
click at [84, 50] on link "⏎ Edit" at bounding box center [85, 53] width 52 height 12
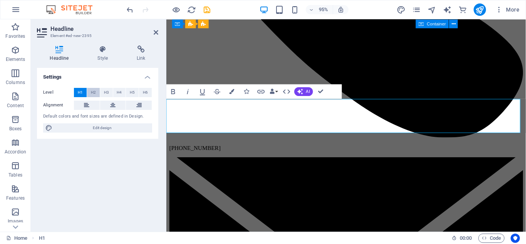
click at [92, 90] on span "H2" at bounding box center [93, 92] width 5 height 9
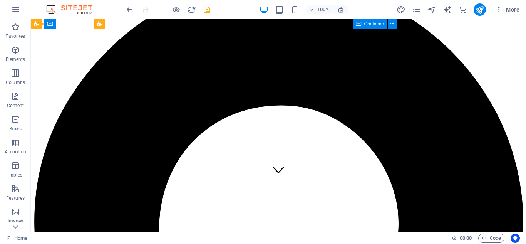
scroll to position [0, 0]
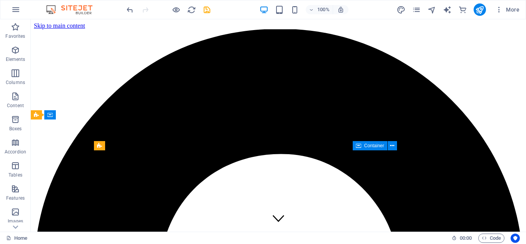
drag, startPoint x: 523, startPoint y: 145, endPoint x: 545, endPoint y: 32, distance: 115.1
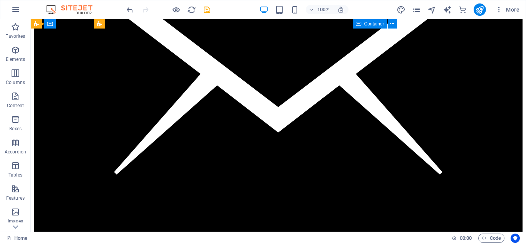
scroll to position [1357, 0]
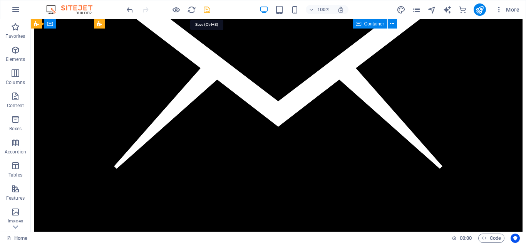
click at [208, 10] on icon "save" at bounding box center [207, 9] width 9 height 9
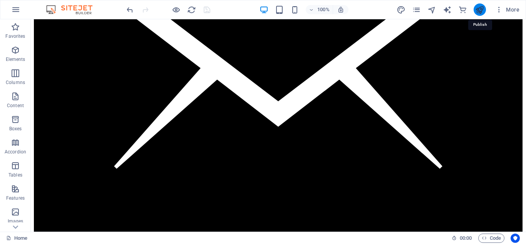
click at [481, 8] on icon "publish" at bounding box center [479, 9] width 9 height 9
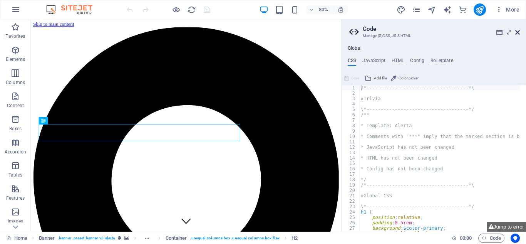
click at [516, 32] on icon at bounding box center [517, 32] width 5 height 6
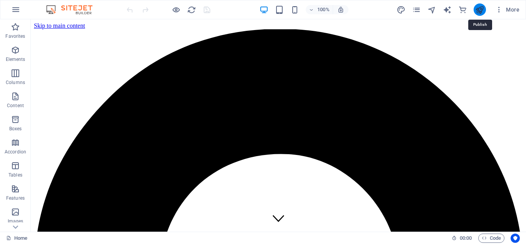
click at [480, 13] on icon "publish" at bounding box center [479, 9] width 9 height 9
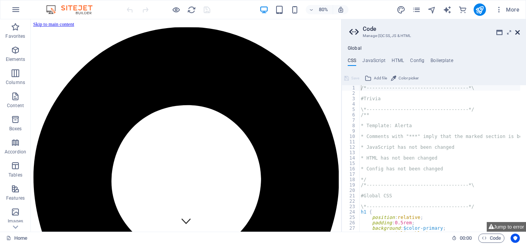
click at [518, 32] on icon at bounding box center [517, 32] width 5 height 6
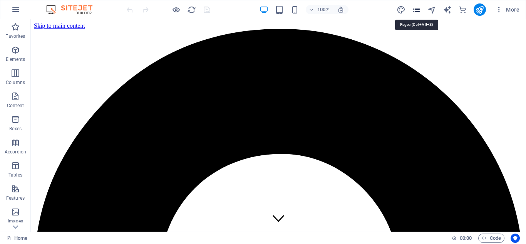
click at [415, 10] on icon "pages" at bounding box center [416, 9] width 9 height 9
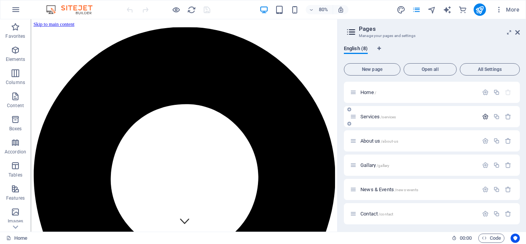
click at [482, 115] on icon "button" at bounding box center [485, 116] width 7 height 7
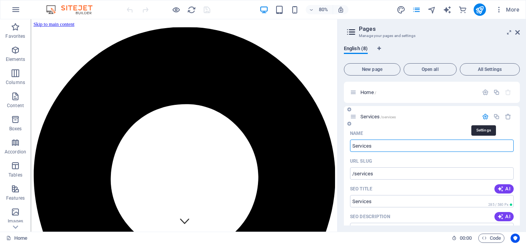
click at [482, 115] on icon "button" at bounding box center [485, 116] width 7 height 7
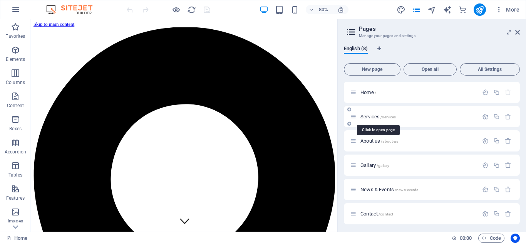
click at [369, 117] on span "Services /services" at bounding box center [378, 117] width 35 height 6
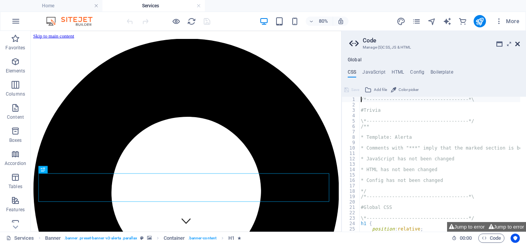
click at [518, 42] on icon at bounding box center [517, 44] width 5 height 6
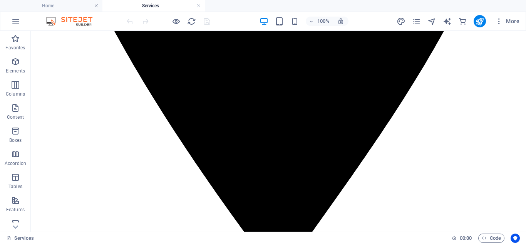
scroll to position [492, 0]
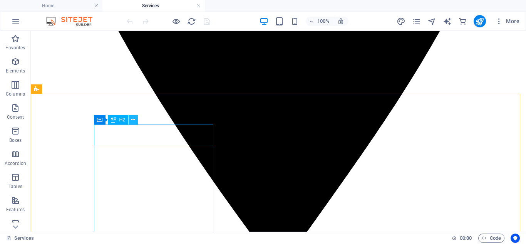
click at [134, 121] on icon at bounding box center [133, 120] width 4 height 8
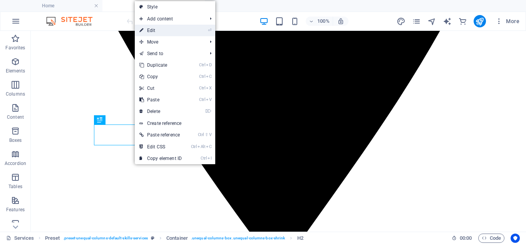
click at [153, 29] on link "⏎ Edit" at bounding box center [161, 31] width 52 height 12
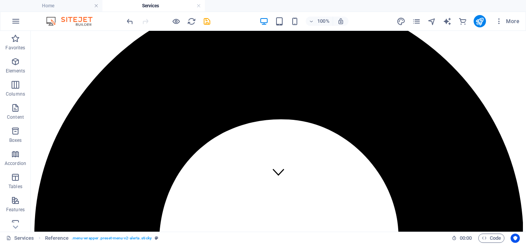
scroll to position [19, 0]
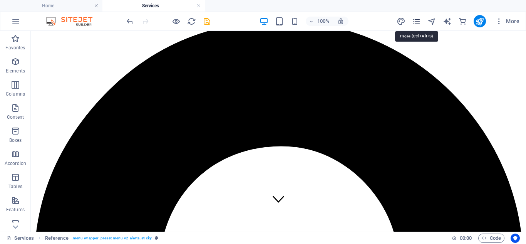
click at [417, 21] on icon "pages" at bounding box center [416, 21] width 9 height 9
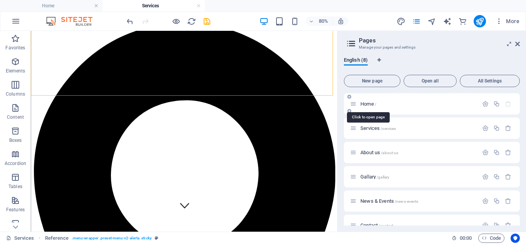
click at [369, 103] on span "Home /" at bounding box center [369, 104] width 16 height 6
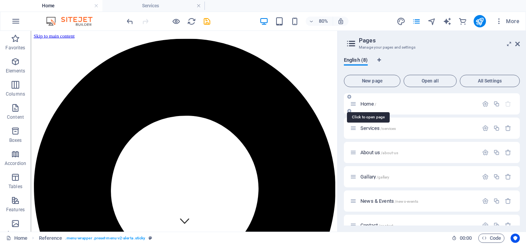
scroll to position [0, 0]
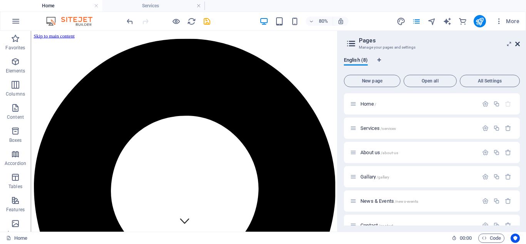
click at [515, 42] on icon at bounding box center [517, 44] width 5 height 6
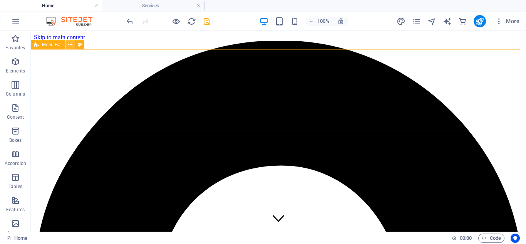
click at [71, 47] on icon at bounding box center [70, 45] width 4 height 8
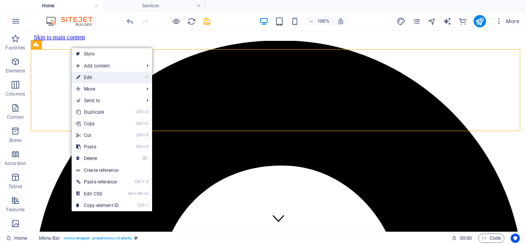
click at [89, 77] on link "⏎ Edit" at bounding box center [98, 78] width 52 height 12
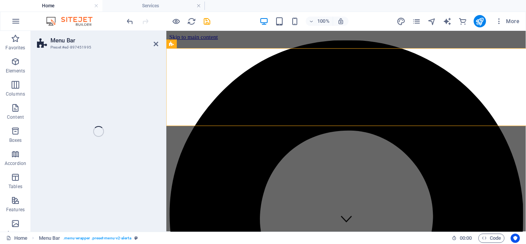
select select "header"
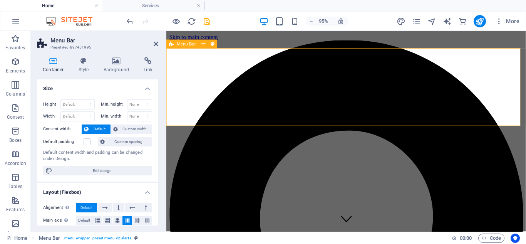
click at [89, 106] on select "Default px rem % vh vw" at bounding box center [78, 104] width 34 height 9
click at [126, 128] on span "Custom width" at bounding box center [135, 128] width 30 height 9
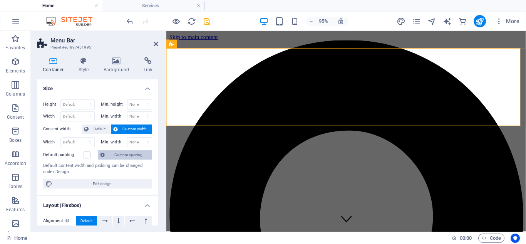
click at [114, 155] on span "Custom spacing" at bounding box center [128, 154] width 43 height 9
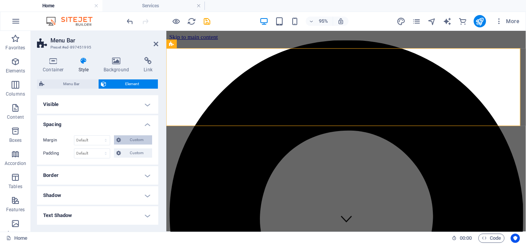
click at [117, 141] on icon at bounding box center [118, 139] width 5 height 9
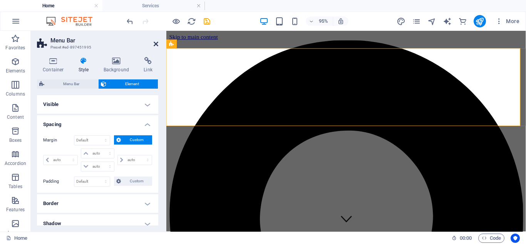
click at [155, 42] on icon at bounding box center [156, 44] width 5 height 6
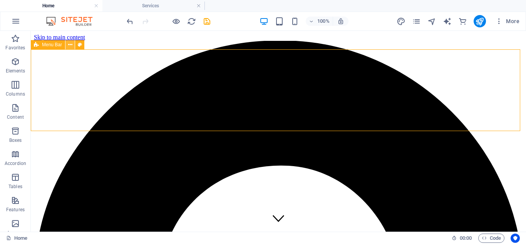
click at [70, 45] on icon at bounding box center [70, 45] width 4 height 8
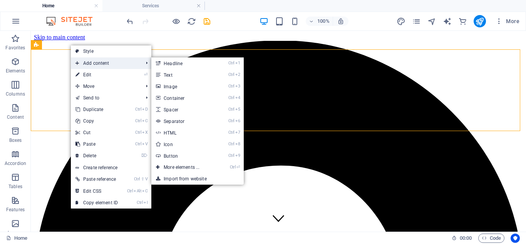
click at [86, 61] on span "Add content" at bounding box center [105, 63] width 69 height 12
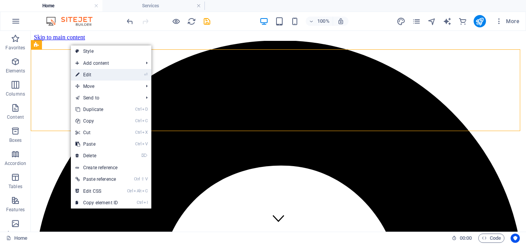
click at [85, 74] on link "⏎ Edit" at bounding box center [97, 75] width 52 height 12
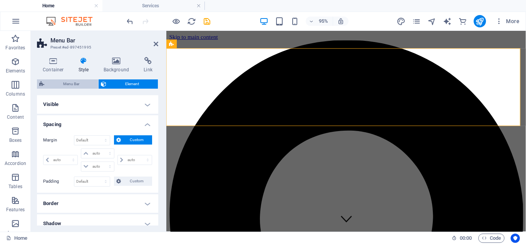
click at [74, 83] on span "Menu Bar" at bounding box center [71, 83] width 49 height 9
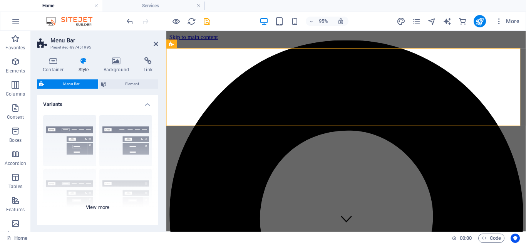
click at [64, 131] on div "Border Centered Default Fixed Loki Trigger Wide XXL" at bounding box center [97, 167] width 121 height 116
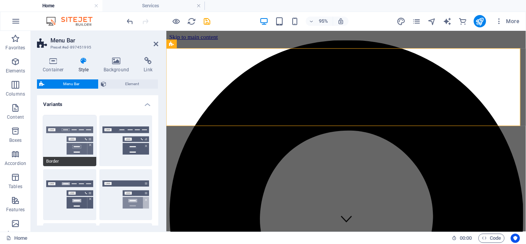
click at [75, 130] on button "Border" at bounding box center [69, 140] width 53 height 51
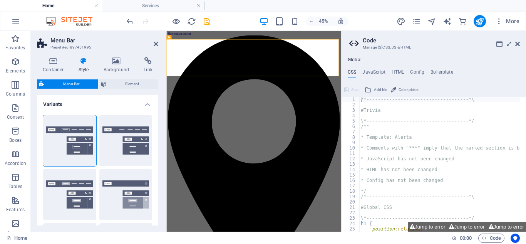
drag, startPoint x: 156, startPoint y: 115, endPoint x: 160, endPoint y: 158, distance: 42.5
click at [160, 158] on div "Container Style Background Link Size Height Default px rem % vh vw Min. height …" at bounding box center [98, 141] width 134 height 181
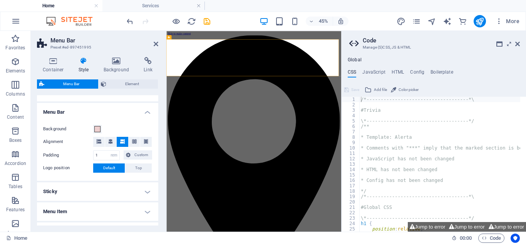
scroll to position [231, 0]
click at [98, 132] on span at bounding box center [97, 131] width 6 height 6
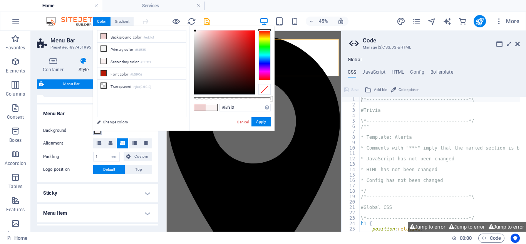
type input "#f8f2f2"
drag, startPoint x: 200, startPoint y: 33, endPoint x: 195, endPoint y: 32, distance: 5.1
click at [195, 32] on div at bounding box center [195, 31] width 3 height 3
click at [259, 120] on button "Apply" at bounding box center [261, 121] width 19 height 9
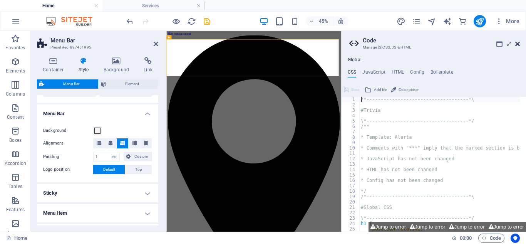
click at [518, 43] on icon at bounding box center [517, 44] width 5 height 6
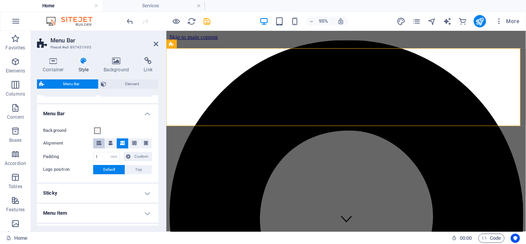
click at [103, 144] on button at bounding box center [99, 143] width 12 height 10
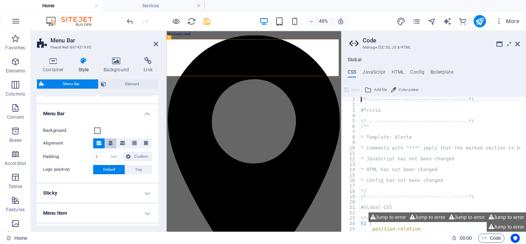
click at [112, 145] on span at bounding box center [110, 143] width 5 height 10
click at [100, 144] on icon at bounding box center [99, 143] width 5 height 5
click at [133, 143] on icon at bounding box center [134, 143] width 5 height 5
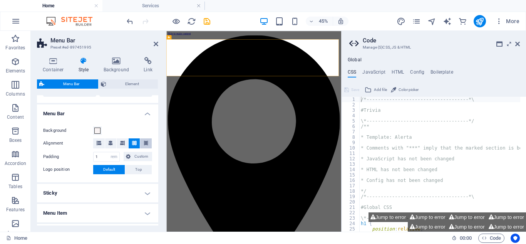
click at [146, 143] on icon at bounding box center [146, 143] width 5 height 5
click at [517, 44] on icon at bounding box center [517, 44] width 5 height 6
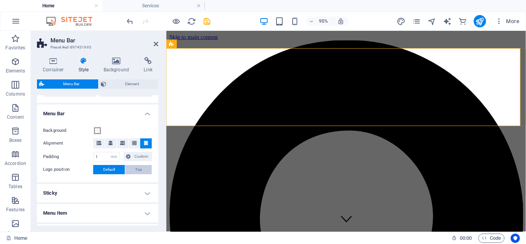
click at [139, 170] on span "Top" at bounding box center [138, 169] width 7 height 9
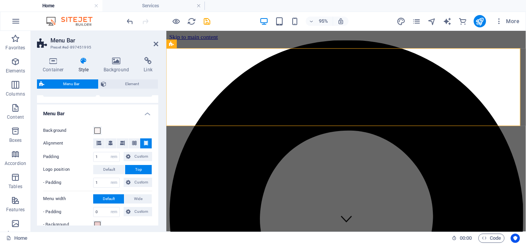
click at [139, 170] on span "Top" at bounding box center [138, 169] width 7 height 9
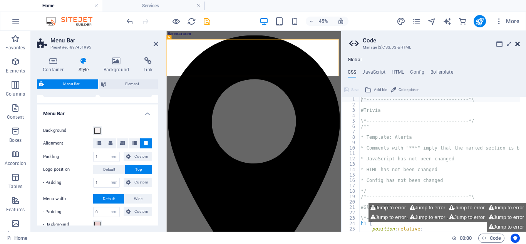
click at [518, 45] on icon at bounding box center [517, 44] width 5 height 6
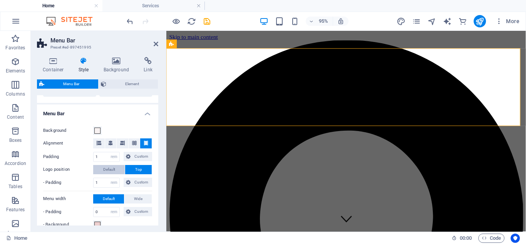
click at [111, 169] on span "Default" at bounding box center [109, 169] width 12 height 9
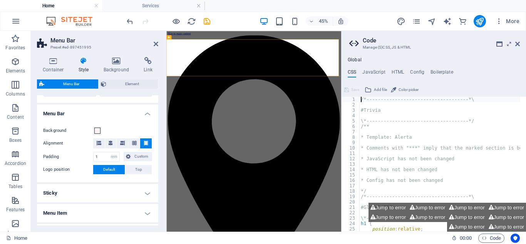
click at [145, 214] on h4 "Menu Item" at bounding box center [97, 213] width 121 height 18
click at [145, 196] on h4 "Sticky" at bounding box center [97, 193] width 121 height 18
click at [146, 221] on select "Off Instant After menu After banner When scrolling up" at bounding box center [122, 219] width 59 height 9
click at [127, 85] on span "Element" at bounding box center [132, 83] width 47 height 9
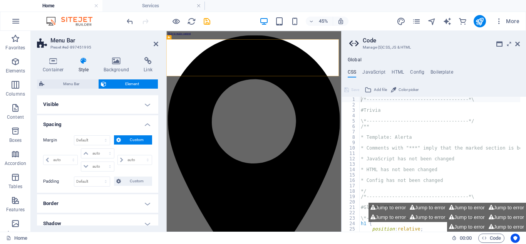
click at [131, 141] on span "Custom" at bounding box center [136, 139] width 27 height 9
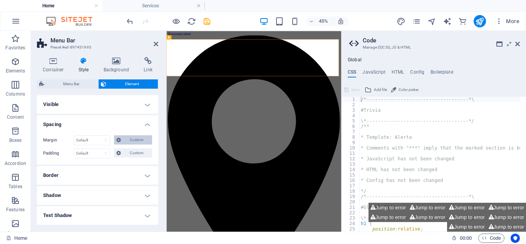
click at [134, 141] on span "Custom" at bounding box center [136, 139] width 27 height 9
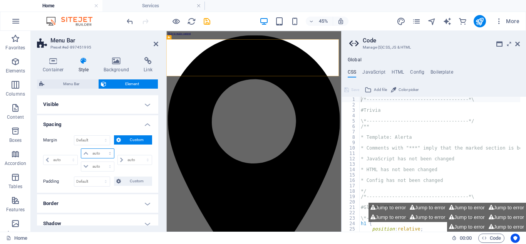
click at [87, 153] on select "auto px % rem vw vh" at bounding box center [97, 153] width 32 height 9
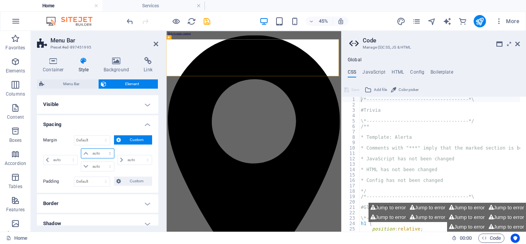
select select "%"
click at [102, 149] on select "auto px % rem vw vh" at bounding box center [97, 153] width 32 height 9
type input "0"
select select "px"
type input "100"
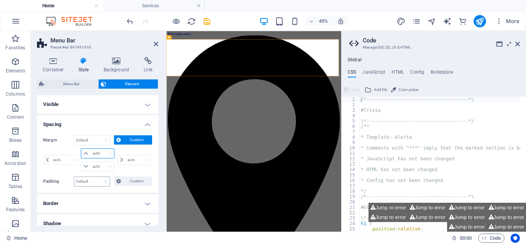
type input "0"
select select "px"
type input "0"
select select "px"
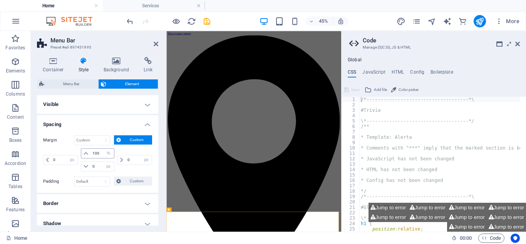
click at [86, 153] on icon at bounding box center [86, 153] width 5 height 5
click at [98, 154] on input "100" at bounding box center [102, 153] width 23 height 9
click at [100, 154] on input "100" at bounding box center [102, 153] width 23 height 9
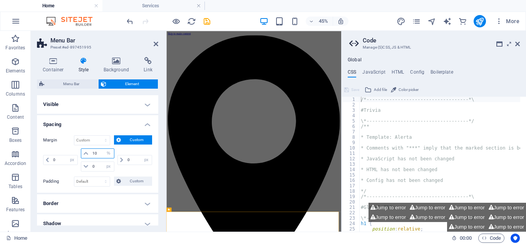
type input "1"
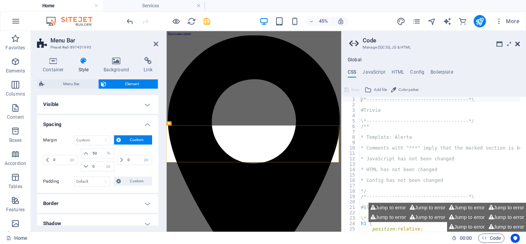
click at [517, 43] on icon at bounding box center [517, 44] width 5 height 6
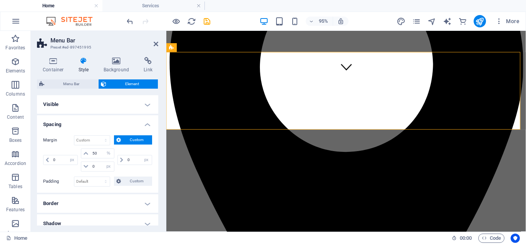
scroll to position [153, 0]
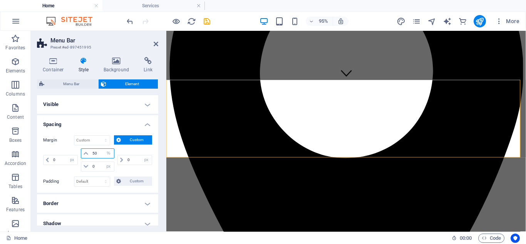
click at [99, 153] on input "50" at bounding box center [102, 153] width 23 height 9
type input "5"
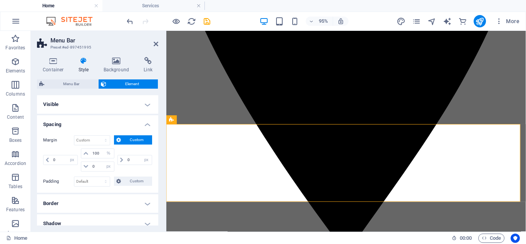
scroll to position [329, 0]
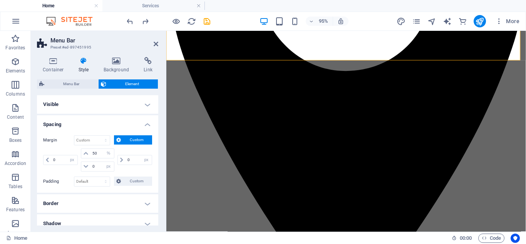
type input "100"
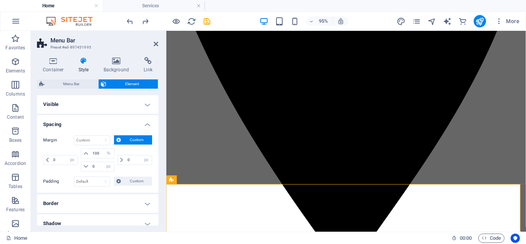
scroll to position [327, 0]
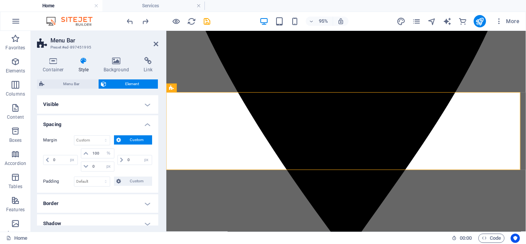
select select "DISABLED_OPTION_VALUE"
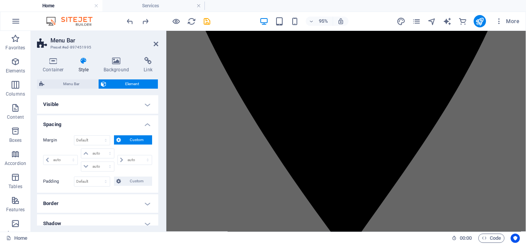
scroll to position [0, 0]
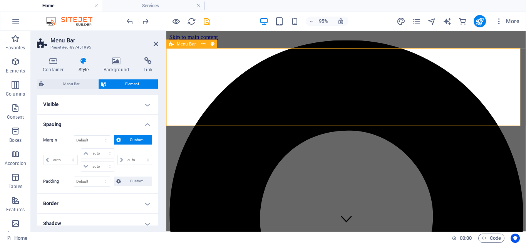
click at [200, 37] on icon at bounding box center [200, 35] width 4 height 8
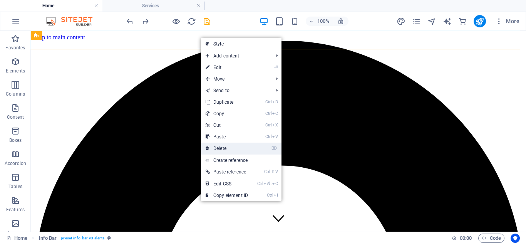
click at [223, 148] on link "⌦ Delete" at bounding box center [227, 149] width 52 height 12
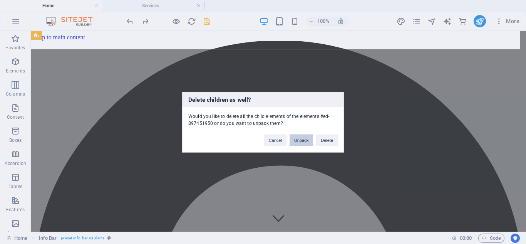
click at [305, 139] on button "Unpack" at bounding box center [301, 140] width 23 height 12
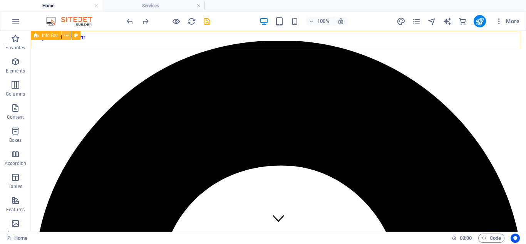
click at [68, 36] on icon at bounding box center [66, 36] width 4 height 8
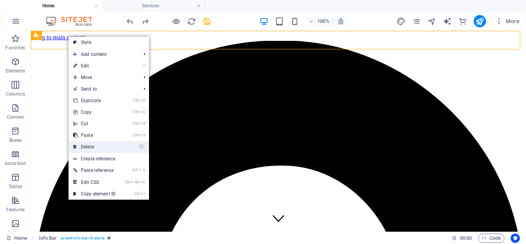
click at [88, 148] on link "⌦ Delete" at bounding box center [95, 147] width 52 height 12
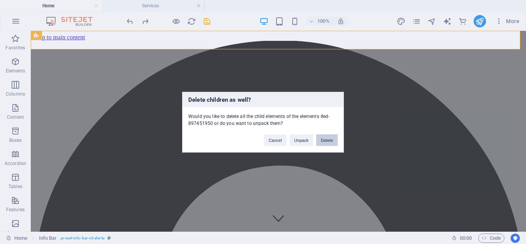
click at [327, 141] on button "Delete" at bounding box center [327, 140] width 22 height 12
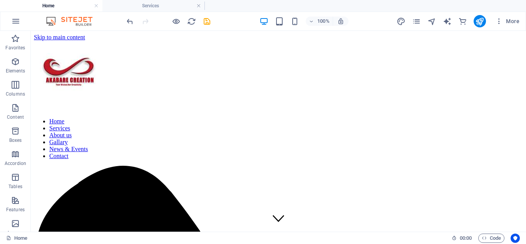
drag, startPoint x: 524, startPoint y: 47, endPoint x: 555, endPoint y: 52, distance: 31.2
click at [72, 35] on icon at bounding box center [70, 36] width 4 height 8
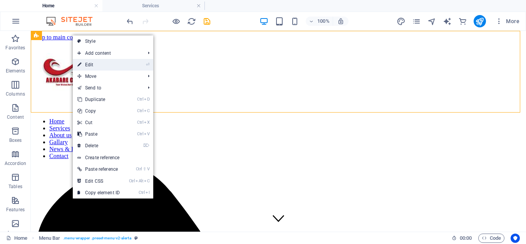
click at [89, 66] on link "⏎ Edit" at bounding box center [99, 65] width 52 height 12
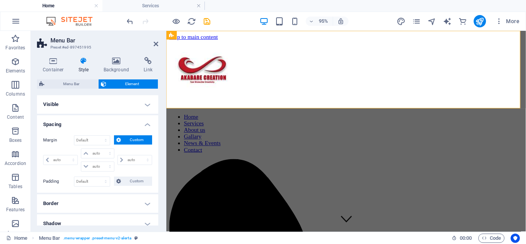
click at [134, 140] on span "Custom" at bounding box center [136, 139] width 27 height 9
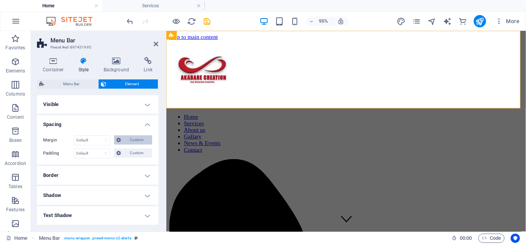
click at [134, 140] on span "Custom" at bounding box center [136, 139] width 27 height 9
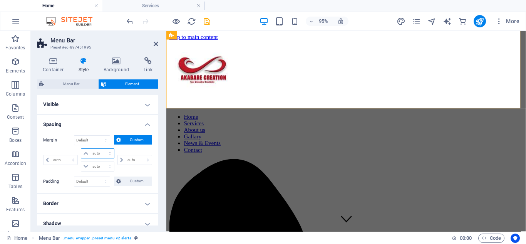
click at [95, 154] on select "auto px % rem vw vh" at bounding box center [97, 153] width 32 height 9
select select "%"
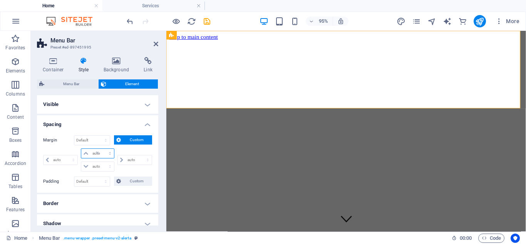
click at [102, 149] on select "auto px % rem vw vh" at bounding box center [97, 153] width 32 height 9
type input "0"
select select "px"
type input "100"
type input "0"
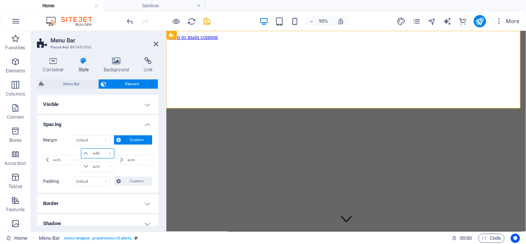
select select "px"
type input "0"
select select "px"
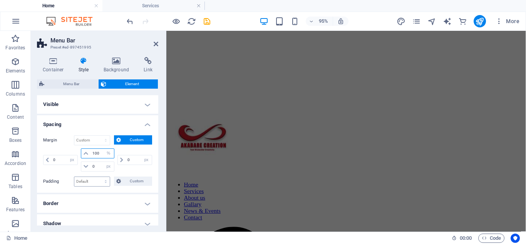
scroll to position [308, 0]
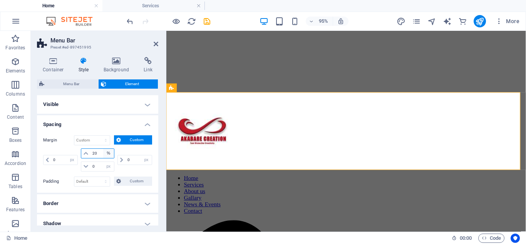
type input "20"
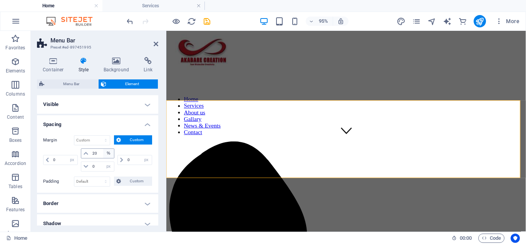
scroll to position [10, 0]
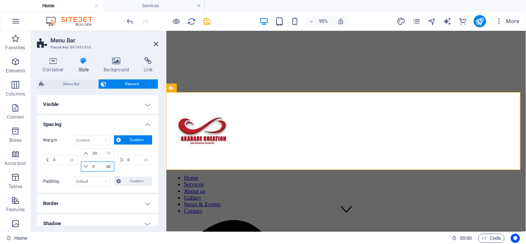
click at [106, 168] on select "auto px % rem vw vh" at bounding box center [108, 166] width 11 height 9
select select "%"
click at [103, 162] on select "auto px % rem vw vh" at bounding box center [108, 166] width 11 height 9
type input "20"
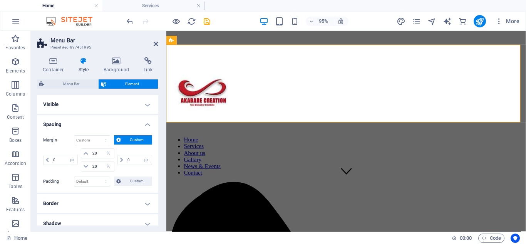
scroll to position [10, 0]
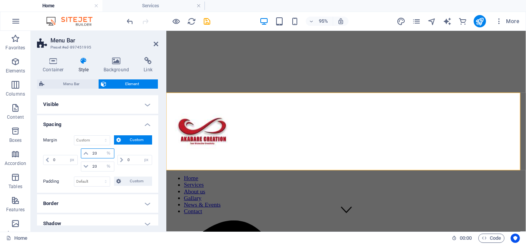
click at [101, 153] on input "20" at bounding box center [102, 153] width 23 height 9
type input "2"
type input "100"
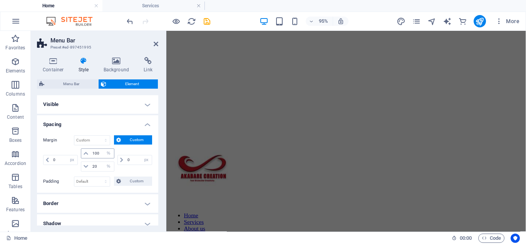
scroll to position [308, 0]
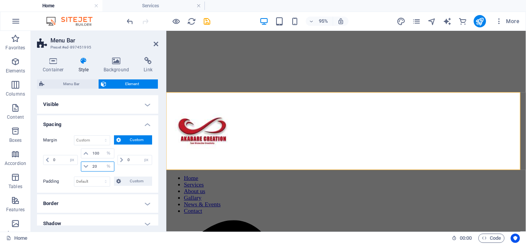
click at [97, 166] on input "20" at bounding box center [102, 166] width 23 height 9
type input "2"
click at [100, 152] on input "100" at bounding box center [102, 153] width 23 height 9
type input "1"
type input "0"
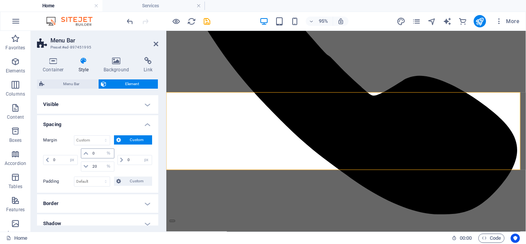
scroll to position [0, 0]
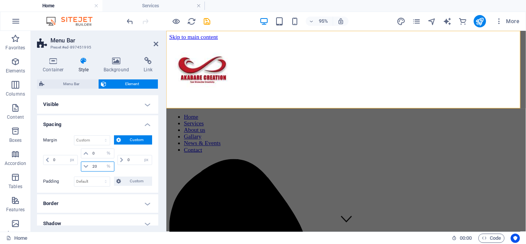
click at [97, 166] on input "20" at bounding box center [102, 166] width 23 height 9
type input "2"
type input "0"
click at [143, 102] on h4 "Visible" at bounding box center [97, 104] width 121 height 18
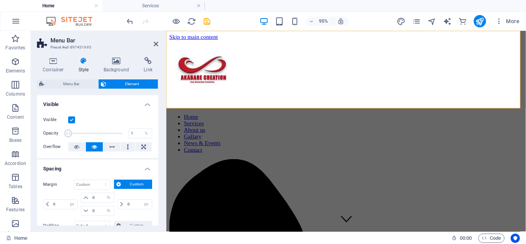
drag, startPoint x: 122, startPoint y: 132, endPoint x: 53, endPoint y: 134, distance: 69.0
click at [53, 134] on div "Opacity 1 %" at bounding box center [97, 134] width 109 height 12
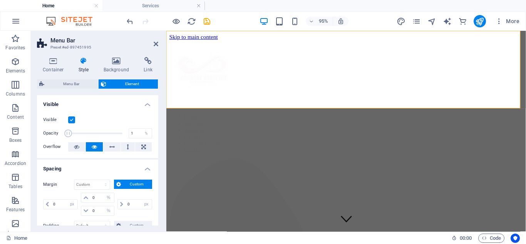
type input "100"
drag, startPoint x: 67, startPoint y: 133, endPoint x: 133, endPoint y: 129, distance: 66.0
click at [133, 129] on div "Opacity 100 %" at bounding box center [97, 134] width 109 height 12
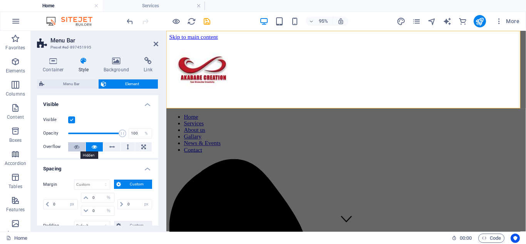
click at [77, 147] on icon at bounding box center [76, 146] width 5 height 9
click at [142, 148] on icon at bounding box center [143, 146] width 5 height 9
click at [95, 146] on icon at bounding box center [94, 146] width 5 height 9
click at [57, 62] on icon at bounding box center [53, 61] width 33 height 8
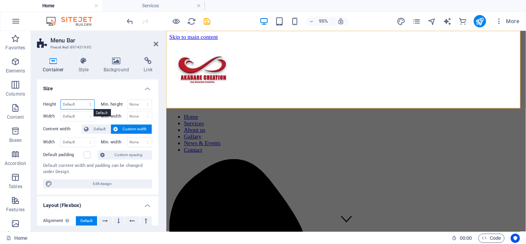
click at [87, 105] on select "Default px rem % vh vw" at bounding box center [78, 104] width 34 height 9
select select "%"
click at [82, 100] on select "Default px rem % vh vw" at bounding box center [78, 104] width 34 height 9
type input "50"
click at [139, 105] on select "None px rem % vh vw" at bounding box center [140, 104] width 25 height 9
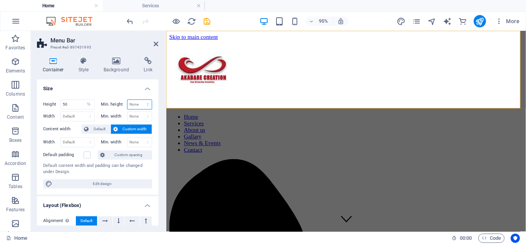
select select "%"
click at [139, 100] on select "None px rem % vh vw" at bounding box center [140, 104] width 25 height 9
type input "50"
click at [82, 117] on select "Default px rem % em vh vw" at bounding box center [78, 116] width 34 height 9
select select "%"
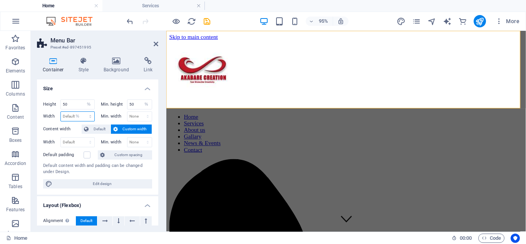
click at [82, 112] on select "Default px rem % em vh vw" at bounding box center [78, 116] width 34 height 9
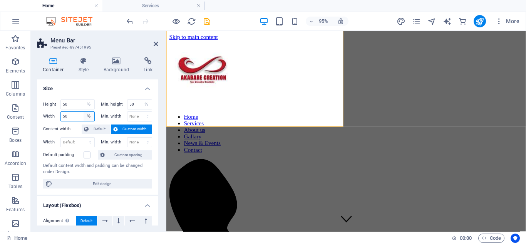
click at [87, 116] on select "Default px rem % em vh vw" at bounding box center [89, 116] width 11 height 9
click at [84, 112] on select "Default px rem % em vh vw" at bounding box center [89, 116] width 11 height 9
click at [79, 116] on input "50" at bounding box center [78, 116] width 34 height 9
type input "5"
type input "100"
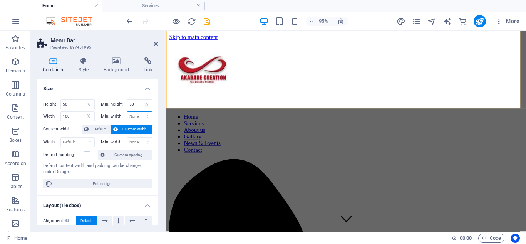
drag, startPoint x: 134, startPoint y: 115, endPoint x: 128, endPoint y: 114, distance: 5.4
click at [128, 114] on select "None px rem % vh vw" at bounding box center [140, 116] width 25 height 9
select select "%"
click at [139, 112] on select "None px rem % vh vw" at bounding box center [140, 116] width 25 height 9
type input "50"
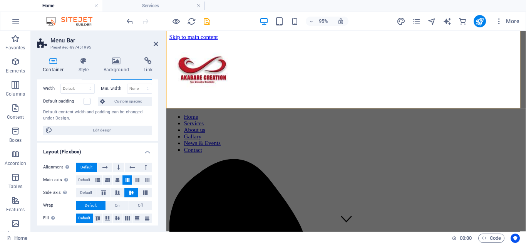
scroll to position [54, 0]
click at [90, 163] on span "Default" at bounding box center [87, 166] width 12 height 9
click at [86, 167] on span "Default" at bounding box center [87, 166] width 12 height 9
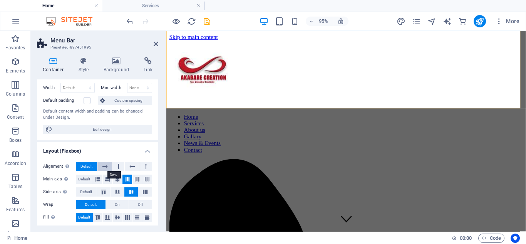
click at [107, 167] on icon at bounding box center [104, 166] width 5 height 9
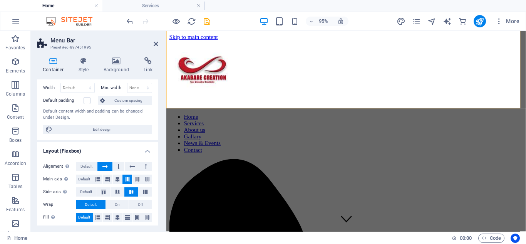
click at [107, 167] on icon at bounding box center [104, 166] width 5 height 9
click at [117, 167] on icon at bounding box center [118, 166] width 2 height 9
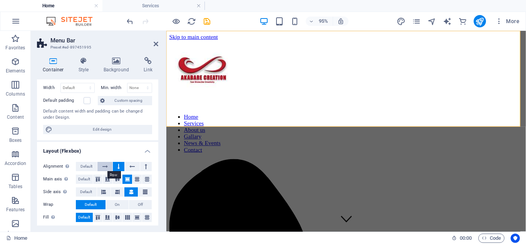
click at [106, 167] on icon at bounding box center [104, 166] width 5 height 9
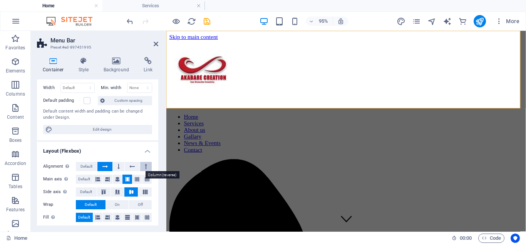
click at [146, 168] on icon at bounding box center [146, 166] width 2 height 9
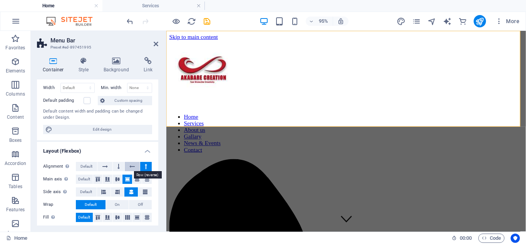
click at [131, 168] on icon at bounding box center [131, 166] width 5 height 9
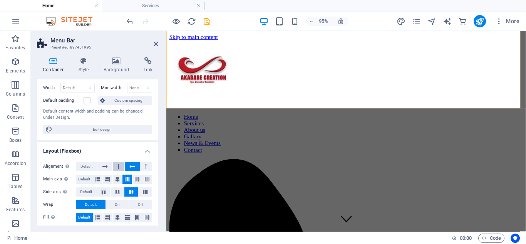
click at [118, 168] on icon at bounding box center [118, 166] width 2 height 9
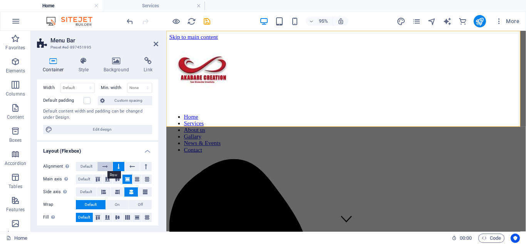
click at [106, 167] on icon at bounding box center [104, 166] width 5 height 9
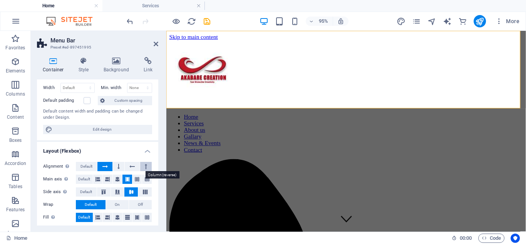
click at [145, 166] on icon at bounding box center [146, 166] width 2 height 9
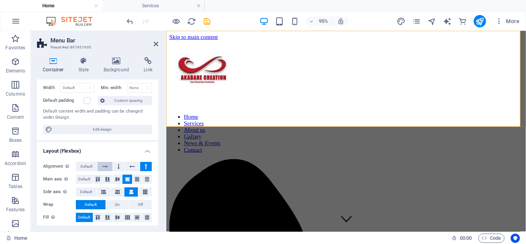
click at [106, 165] on icon at bounding box center [104, 166] width 5 height 9
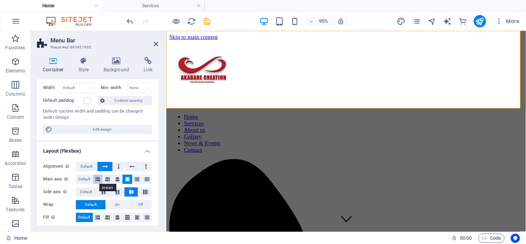
click at [100, 181] on icon at bounding box center [98, 178] width 5 height 9
click at [104, 182] on button at bounding box center [108, 178] width 10 height 9
click at [116, 181] on icon at bounding box center [117, 178] width 5 height 9
click at [140, 180] on button at bounding box center [138, 178] width 10 height 9
click at [146, 179] on icon at bounding box center [147, 178] width 5 height 9
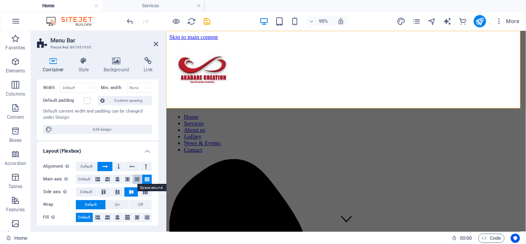
click at [133, 180] on button at bounding box center [138, 178] width 10 height 9
click at [106, 193] on icon at bounding box center [103, 192] width 9 height 5
click at [114, 193] on icon at bounding box center [117, 192] width 9 height 5
click at [129, 192] on icon at bounding box center [131, 192] width 9 height 5
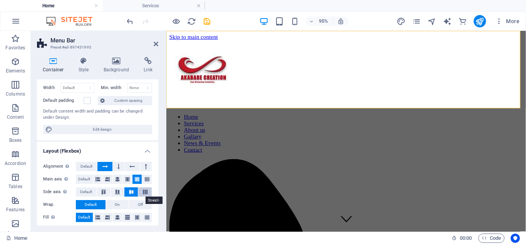
click at [144, 193] on icon at bounding box center [145, 192] width 9 height 5
click at [131, 192] on icon at bounding box center [131, 192] width 9 height 5
click at [117, 191] on icon at bounding box center [117, 192] width 9 height 5
click at [115, 205] on span "On" at bounding box center [117, 204] width 5 height 9
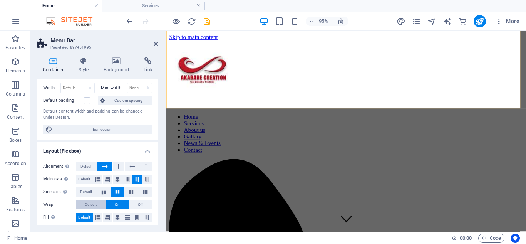
click at [92, 205] on span "Default" at bounding box center [91, 204] width 12 height 9
click at [94, 216] on button at bounding box center [98, 217] width 10 height 9
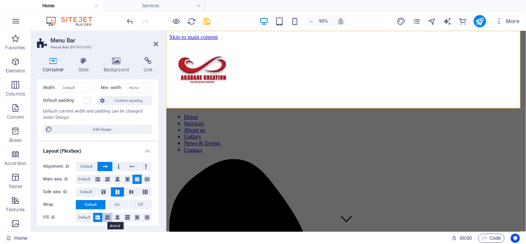
click at [105, 218] on icon at bounding box center [107, 217] width 5 height 9
click at [118, 218] on icon at bounding box center [117, 217] width 5 height 9
click at [127, 218] on icon at bounding box center [127, 217] width 5 height 9
click at [137, 217] on icon at bounding box center [137, 217] width 5 height 9
click at [84, 217] on span "Default" at bounding box center [84, 217] width 12 height 9
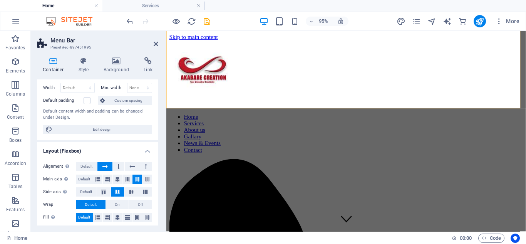
click at [86, 218] on span "Default" at bounding box center [84, 217] width 12 height 9
click at [145, 215] on icon at bounding box center [147, 217] width 5 height 9
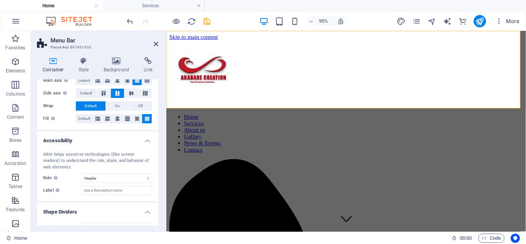
scroll to position [156, 0]
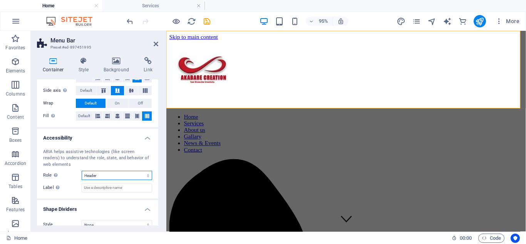
click at [145, 178] on select "None Alert Article Banner Comment Complementary Dialog Footer Header Marquee Pr…" at bounding box center [117, 175] width 70 height 9
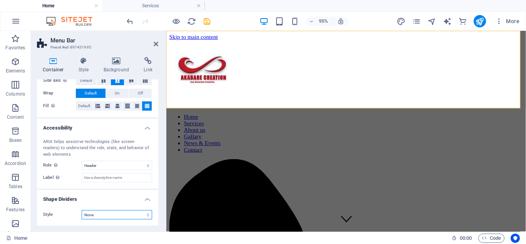
click at [149, 216] on select "None Triangle Square Diagonal Polygon 1 Polygon 2 Zigzag Multiple Zigzags Waves…" at bounding box center [117, 214] width 70 height 9
click at [82, 210] on select "None Triangle Square Diagonal Polygon 1 Polygon 2 Zigzag Multiple Zigzags Waves…" at bounding box center [117, 214] width 70 height 9
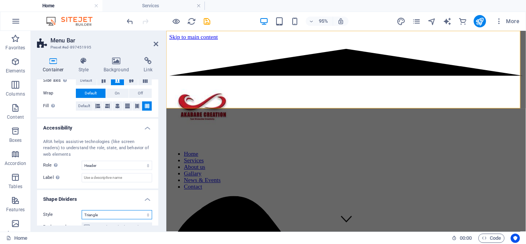
click at [148, 214] on select "None Triangle Square Diagonal Polygon 1 Polygon 2 Zigzag Multiple Zigzags Waves…" at bounding box center [117, 214] width 70 height 9
click at [82, 210] on select "None Triangle Square Diagonal Polygon 1 Polygon 2 Zigzag Multiple Zigzags Waves…" at bounding box center [117, 214] width 70 height 9
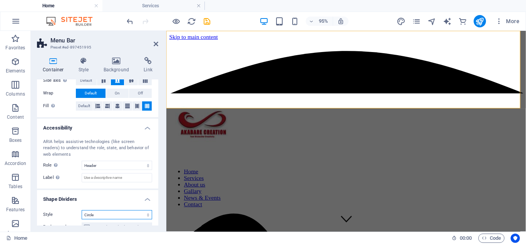
click at [147, 215] on select "None Triangle Square Diagonal Polygon 1 Polygon 2 Zigzag Multiple Zigzags Waves…" at bounding box center [117, 214] width 70 height 9
click at [82, 210] on select "None Triangle Square Diagonal Polygon 1 Polygon 2 Zigzag Multiple Zigzags Waves…" at bounding box center [117, 214] width 70 height 9
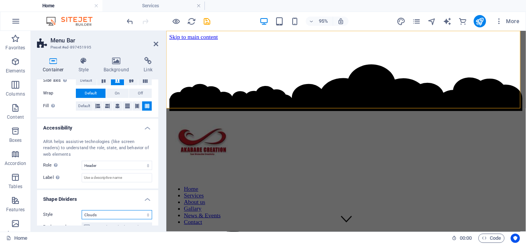
click at [138, 214] on select "None Triangle Square Diagonal Polygon 1 Polygon 2 Zigzag Multiple Zigzags Waves…" at bounding box center [117, 214] width 70 height 9
click at [82, 210] on select "None Triangle Square Diagonal Polygon 1 Polygon 2 Zigzag Multiple Zigzags Waves…" at bounding box center [117, 214] width 70 height 9
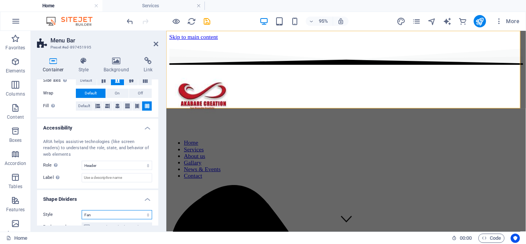
click at [149, 214] on select "None Triangle Square Diagonal Polygon 1 Polygon 2 Zigzag Multiple Zigzags Waves…" at bounding box center [117, 214] width 70 height 9
select select "none"
click at [82, 210] on select "None Triangle Square Diagonal Polygon 1 Polygon 2 Zigzag Multiple Zigzags Waves…" at bounding box center [117, 214] width 70 height 9
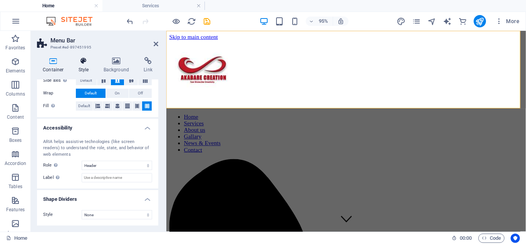
click at [85, 64] on icon at bounding box center [84, 61] width 22 height 8
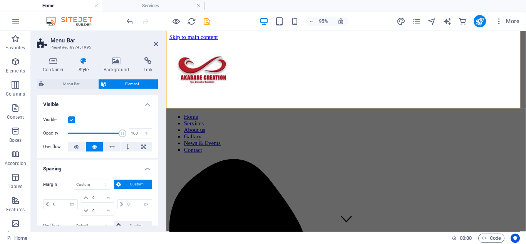
click at [85, 64] on icon at bounding box center [84, 61] width 22 height 8
drag, startPoint x: 158, startPoint y: 145, endPoint x: 158, endPoint y: 158, distance: 12.3
click at [158, 158] on div "Container Style Background Link Size Height 50 Default px rem % vh vw Min. heig…" at bounding box center [98, 141] width 134 height 181
drag, startPoint x: 158, startPoint y: 146, endPoint x: 156, endPoint y: 156, distance: 10.4
click at [156, 156] on div "Container Style Background Link Size Height 50 Default px rem % vh vw Min. heig…" at bounding box center [98, 141] width 134 height 181
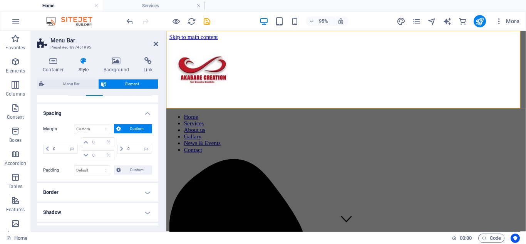
scroll to position [56, 0]
click at [105, 171] on select "Default px rem % vh vw Custom" at bounding box center [91, 169] width 35 height 9
select select "%"
click at [98, 165] on select "Default px rem % vh vw Custom" at bounding box center [91, 169] width 35 height 9
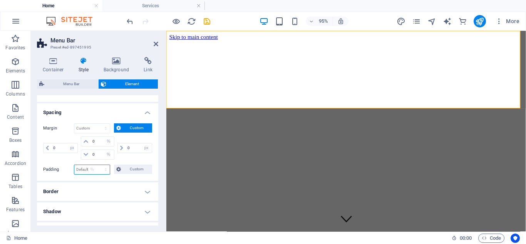
type input "100"
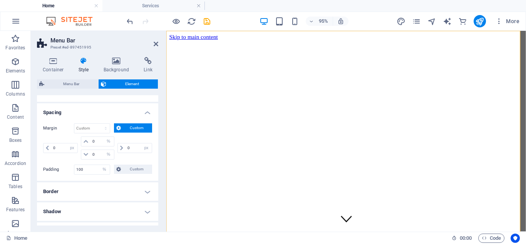
select select "DISABLED_OPTION_VALUE"
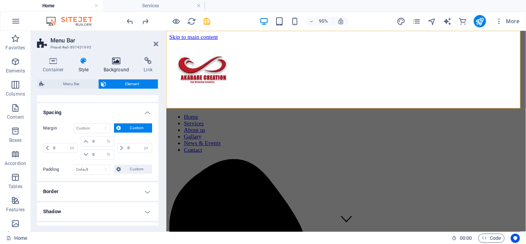
click at [112, 66] on h4 "Background" at bounding box center [118, 65] width 40 height 16
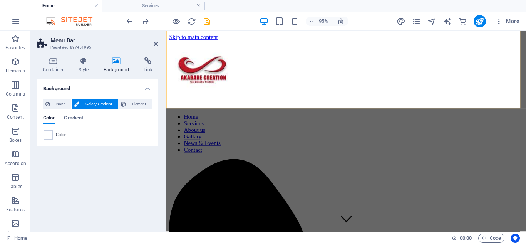
click at [97, 90] on h4 "Background" at bounding box center [97, 86] width 121 height 14
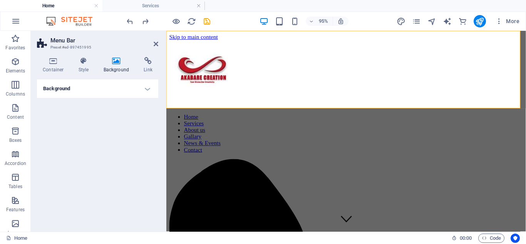
click at [97, 90] on h4 "Background" at bounding box center [97, 88] width 121 height 18
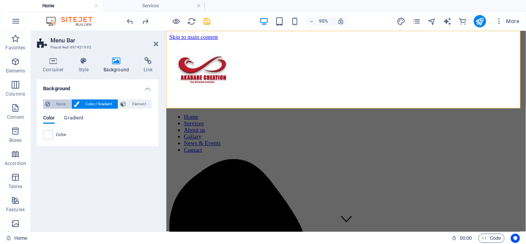
click at [56, 104] on span "None" at bounding box center [60, 103] width 17 height 9
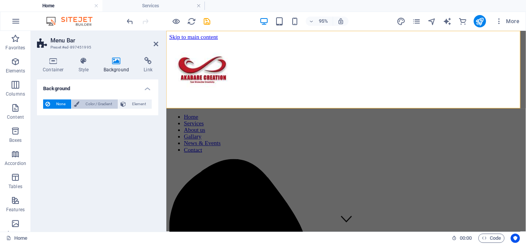
click at [87, 105] on span "Color / Gradient" at bounding box center [99, 103] width 34 height 9
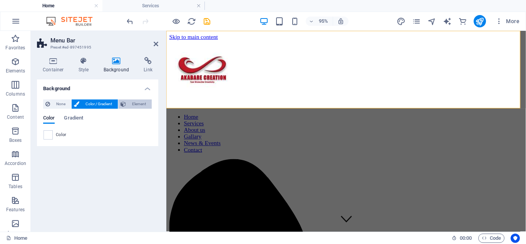
click at [124, 105] on icon at bounding box center [123, 103] width 5 height 9
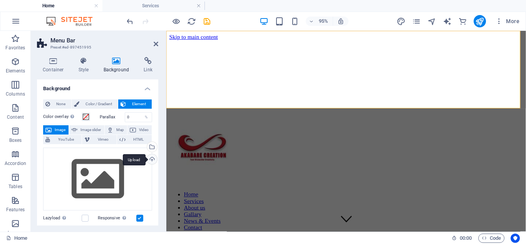
click at [148, 158] on div "Upload" at bounding box center [152, 160] width 12 height 12
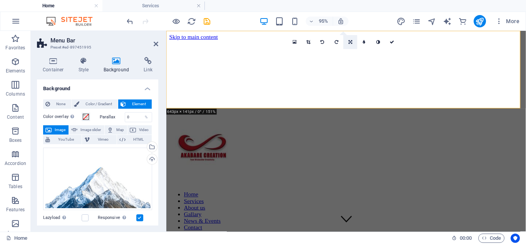
click at [351, 41] on icon at bounding box center [351, 42] width 4 height 4
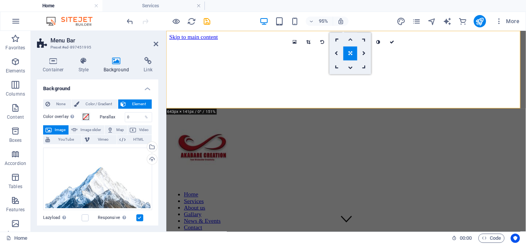
click at [350, 35] on link at bounding box center [351, 40] width 14 height 14
click at [350, 40] on icon at bounding box center [350, 42] width 5 height 4
click at [352, 66] on icon at bounding box center [350, 67] width 5 height 4
click at [349, 44] on icon at bounding box center [350, 42] width 5 height 4
click at [364, 53] on icon at bounding box center [364, 53] width 3 height 4
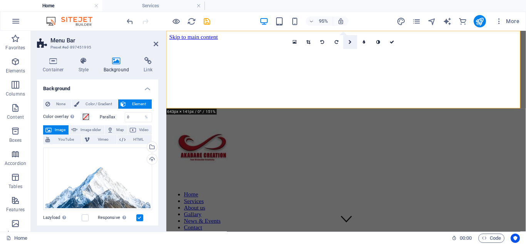
click at [350, 40] on icon at bounding box center [350, 42] width 3 height 4
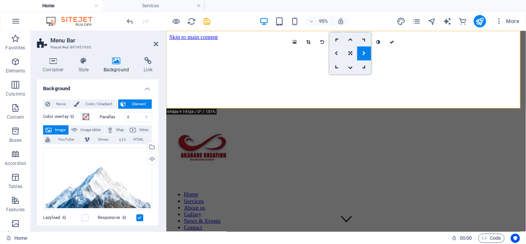
click at [337, 54] on icon at bounding box center [336, 53] width 3 height 4
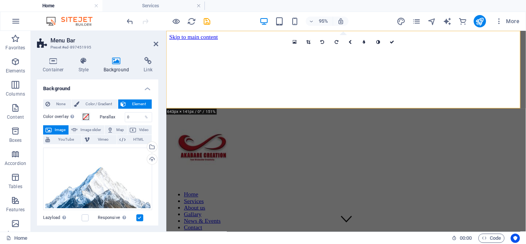
click at [496, 41] on figure at bounding box center [355, 41] width 372 height 0
click at [55, 65] on h4 "Container" at bounding box center [55, 65] width 36 height 16
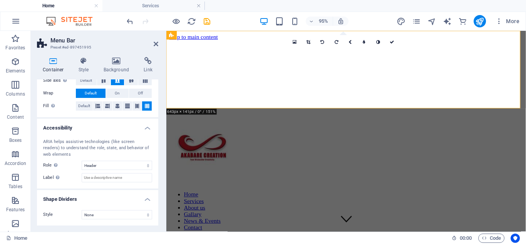
drag, startPoint x: 156, startPoint y: 180, endPoint x: 151, endPoint y: 149, distance: 31.5
click at [151, 149] on div "ARIA helps assistive technologies (like screen readers) to understand the role,…" at bounding box center [97, 161] width 121 height 56
click at [117, 109] on icon at bounding box center [117, 105] width 5 height 9
click at [179, 41] on figure at bounding box center [355, 41] width 372 height 0
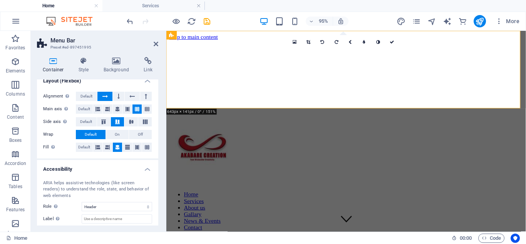
scroll to position [108, 0]
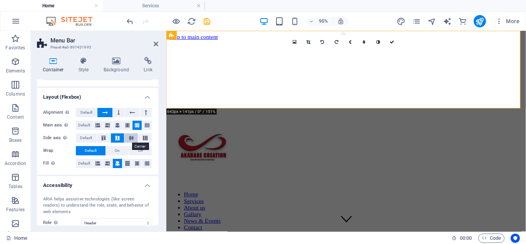
click at [129, 138] on icon at bounding box center [131, 138] width 9 height 5
click at [207, 22] on icon "save" at bounding box center [207, 21] width 9 height 9
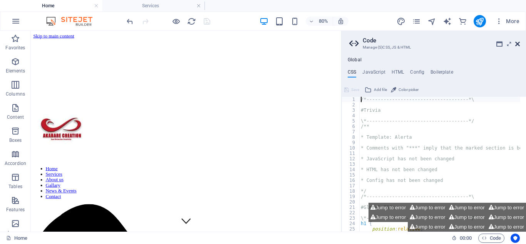
click at [516, 42] on icon at bounding box center [517, 44] width 5 height 6
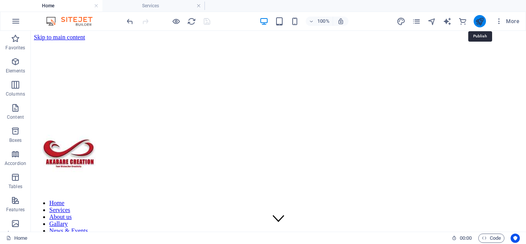
click at [482, 20] on icon "publish" at bounding box center [479, 21] width 9 height 9
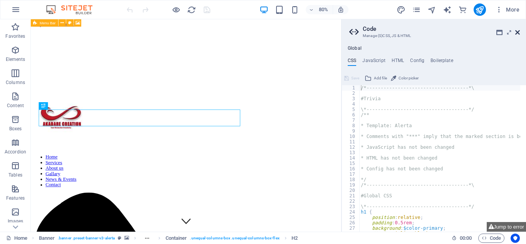
click at [517, 32] on icon at bounding box center [517, 32] width 5 height 6
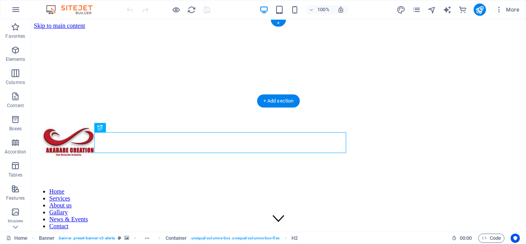
click at [179, 29] on figure at bounding box center [278, 29] width 489 height 0
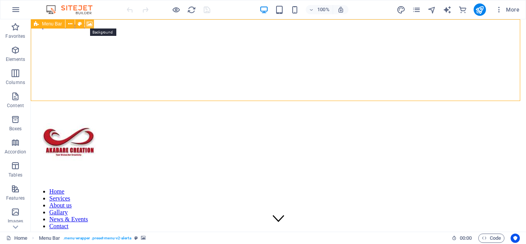
click at [87, 24] on icon at bounding box center [90, 24] width 6 height 8
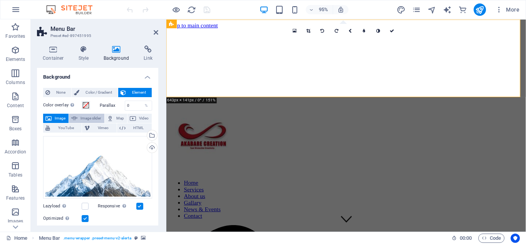
click at [89, 118] on span "Image slider" at bounding box center [91, 118] width 22 height 9
select select "ms"
select select "s"
select select "progressive"
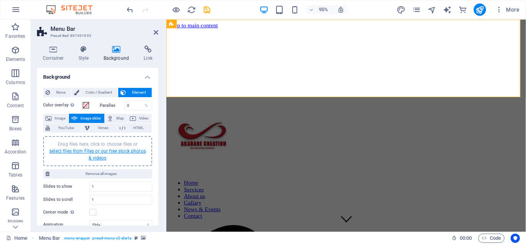
click at [95, 152] on link "select files from Files or our free stock photos & videos" at bounding box center [97, 154] width 97 height 12
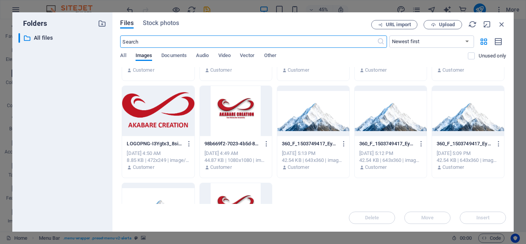
scroll to position [163, 0]
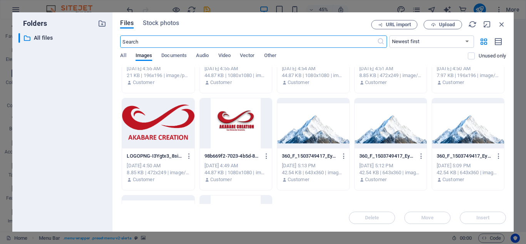
click at [329, 128] on div at bounding box center [313, 123] width 72 height 50
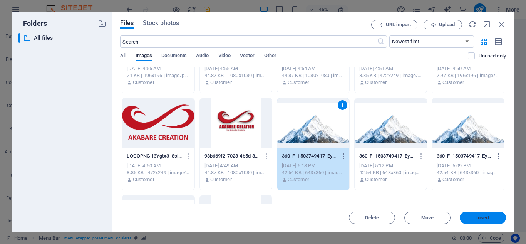
click at [471, 217] on span "Insert" at bounding box center [483, 217] width 40 height 5
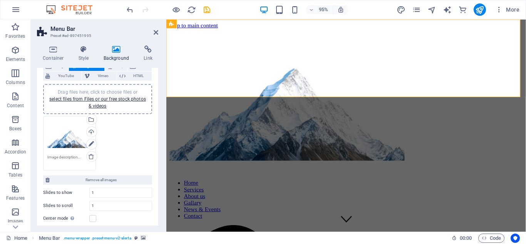
scroll to position [54, 0]
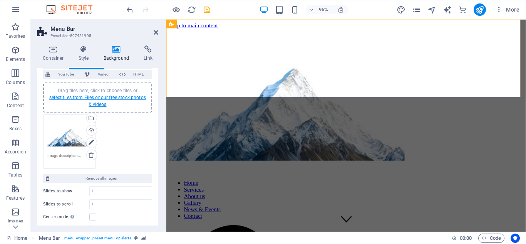
click at [90, 96] on link "select files from Files or our free stock photos & videos" at bounding box center [97, 101] width 97 height 12
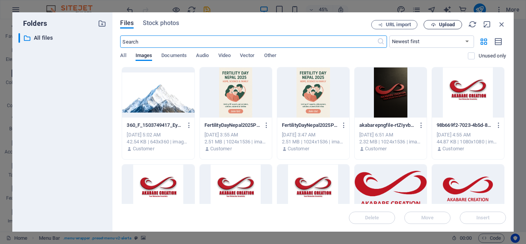
click at [441, 24] on span "Upload" at bounding box center [447, 24] width 16 height 5
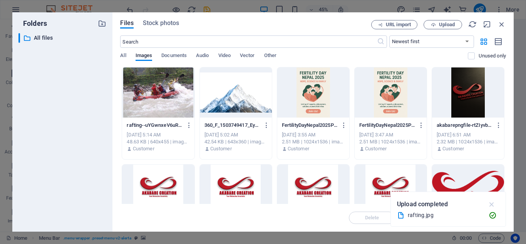
click at [492, 204] on icon "button" at bounding box center [492, 204] width 9 height 8
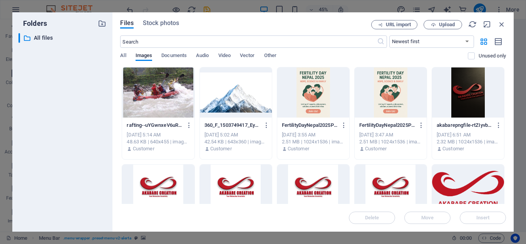
click at [151, 91] on div at bounding box center [158, 92] width 72 height 50
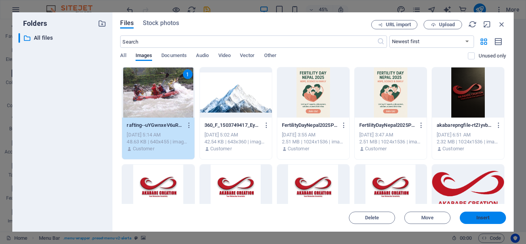
click at [475, 215] on span "Insert" at bounding box center [483, 217] width 40 height 5
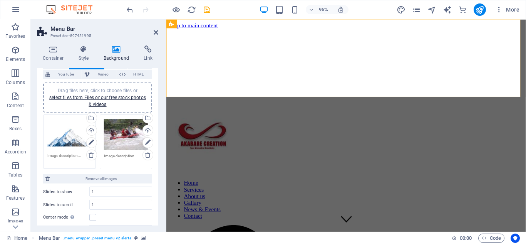
click at [88, 94] on div "Drag files here, click to choose files or select files from Files or our free s…" at bounding box center [98, 97] width 100 height 21
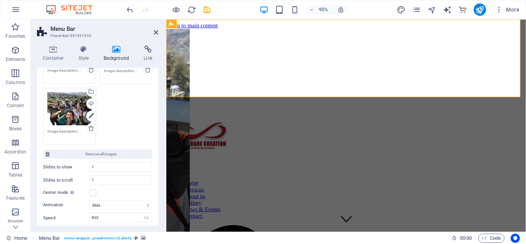
scroll to position [141, 0]
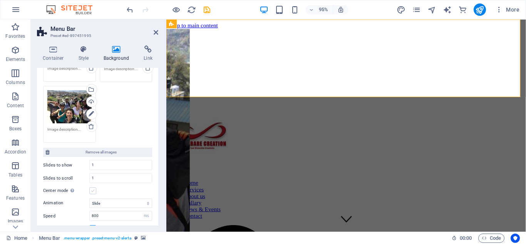
click at [95, 189] on label at bounding box center [92, 190] width 7 height 7
click at [0, 0] on input "Center mode Enables centered view with partial previous/next slide. Use with od…" at bounding box center [0, 0] width 0 height 0
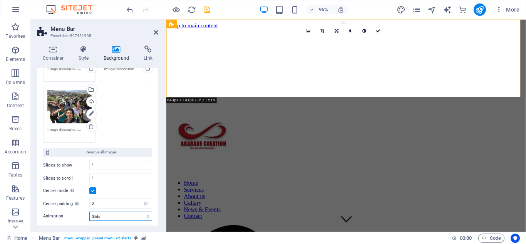
click at [145, 217] on select "Slide Fade" at bounding box center [120, 215] width 63 height 9
select select "fade"
click at [89, 211] on select "Slide Fade" at bounding box center [120, 215] width 63 height 9
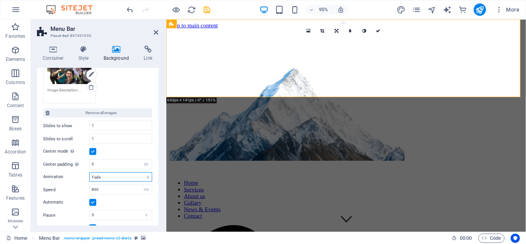
scroll to position [182, 0]
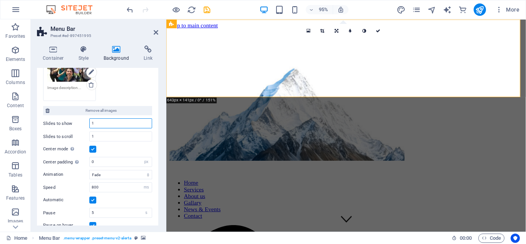
click at [97, 123] on input "1" at bounding box center [121, 123] width 62 height 9
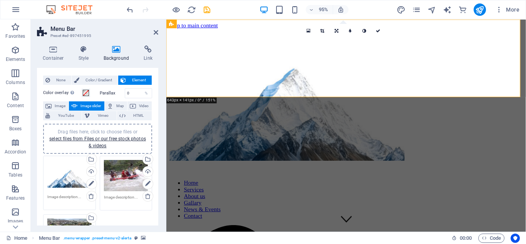
scroll to position [0, 0]
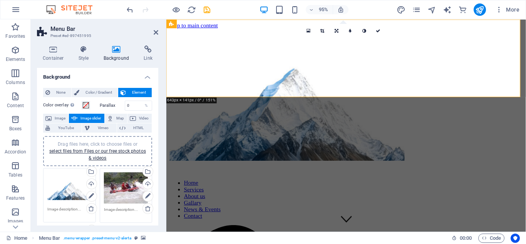
drag, startPoint x: 157, startPoint y: 188, endPoint x: 9, endPoint y: 83, distance: 180.9
click at [206, 12] on icon "save" at bounding box center [207, 9] width 9 height 9
